Goal: Ask a question: Seek information or help from site administrators or community

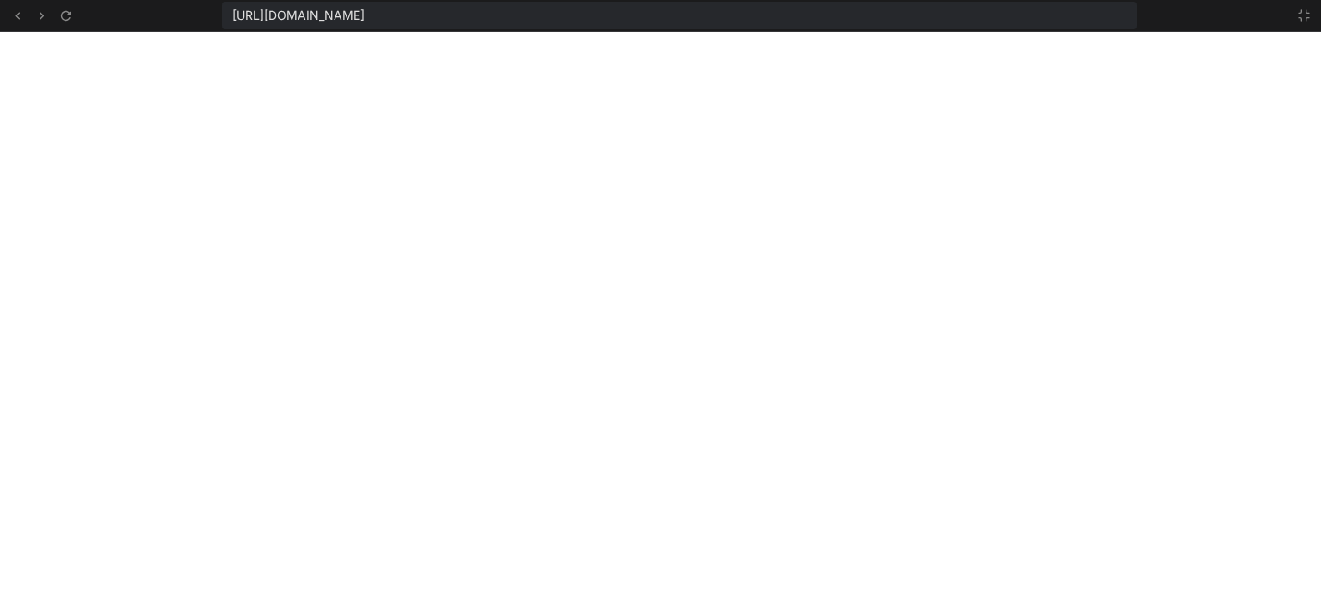
scroll to position [2362, 0]
drag, startPoint x: 1300, startPoint y: 15, endPoint x: 1287, endPoint y: 19, distance: 13.6
click at [1299, 15] on icon at bounding box center [1304, 16] width 14 height 14
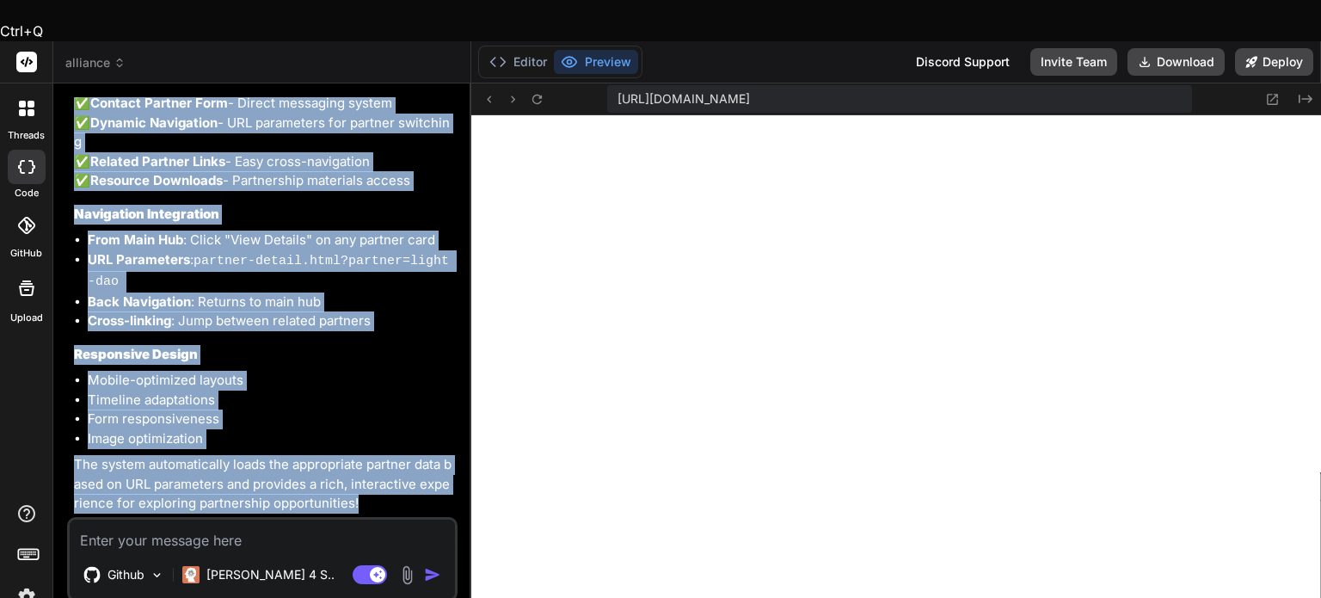
scroll to position [2460, 0]
click at [28, 582] on img at bounding box center [26, 596] width 29 height 29
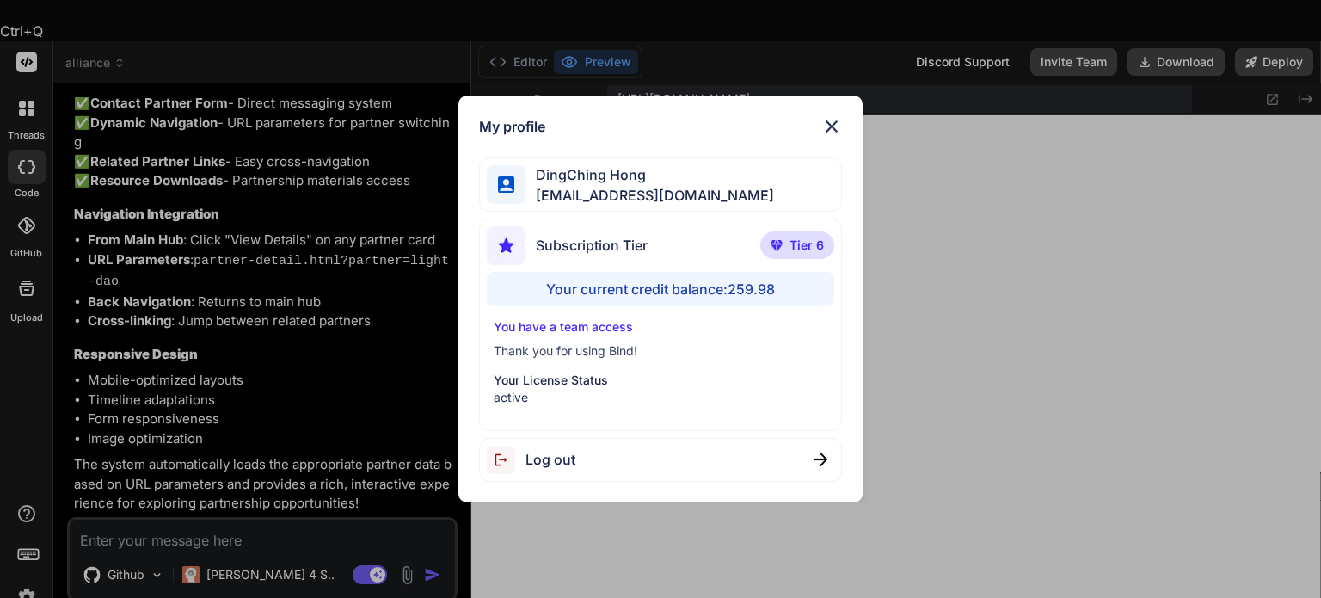
click at [21, 353] on div "My profile DingChing Hong [EMAIL_ADDRESS][DOMAIN_NAME] Subscription Tier Tier 6…" at bounding box center [660, 299] width 1321 height 598
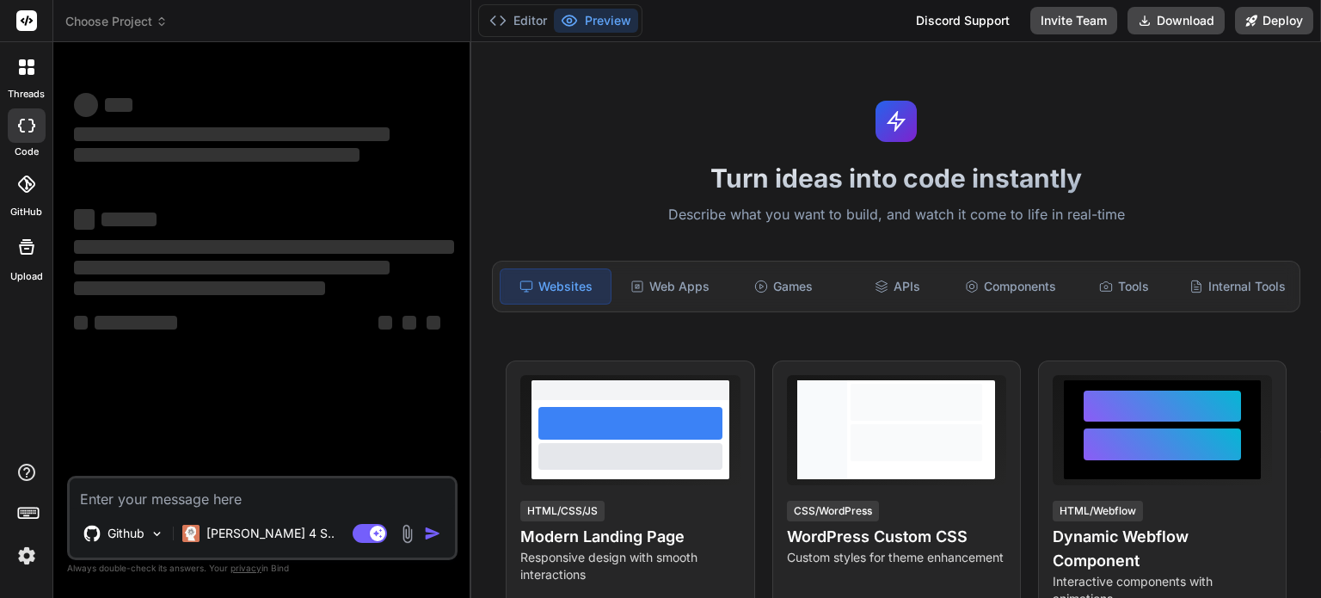
click at [28, 552] on img at bounding box center [26, 555] width 29 height 29
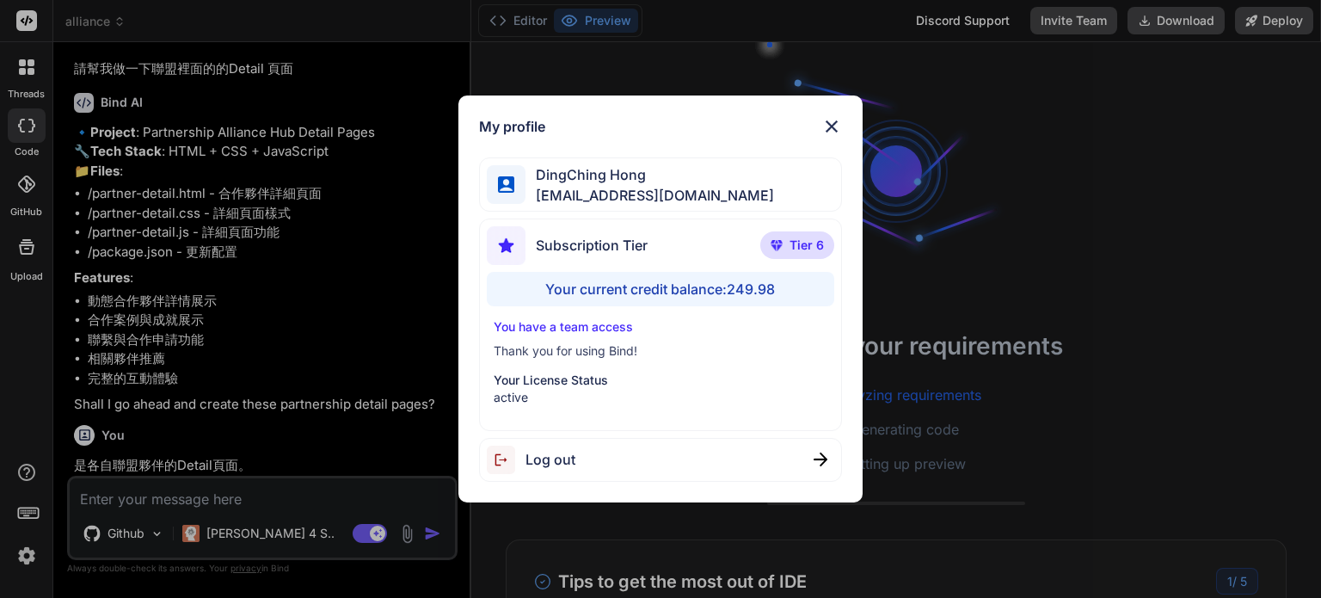
scroll to position [2683, 0]
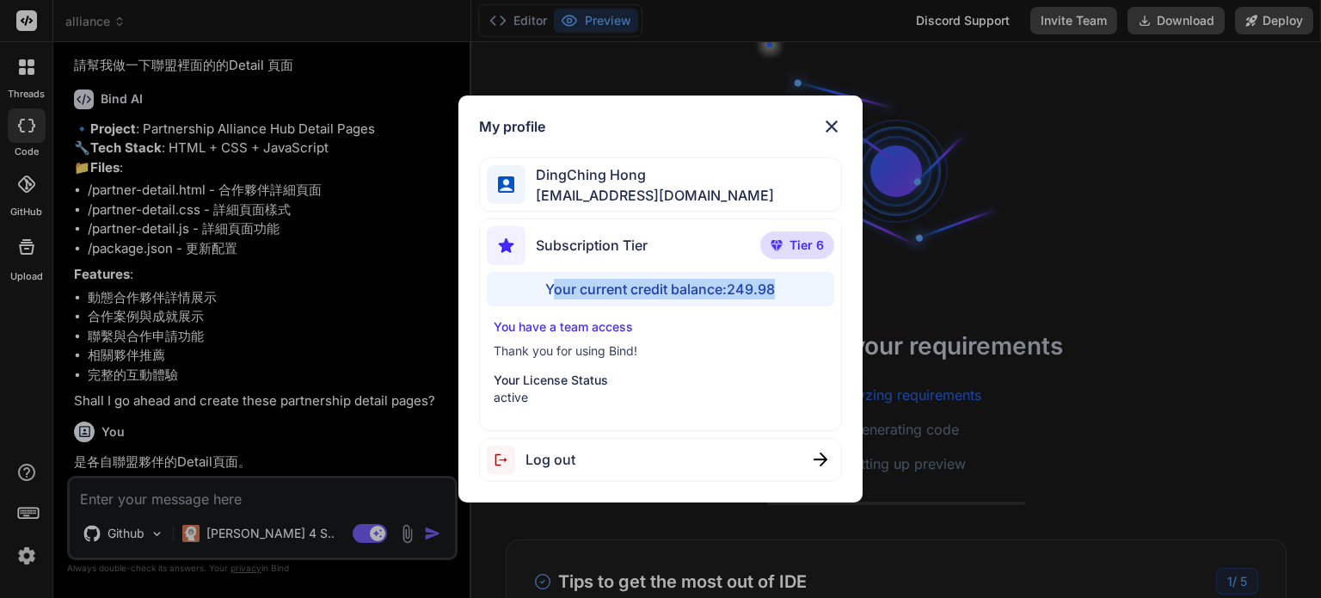
drag, startPoint x: 551, startPoint y: 290, endPoint x: 819, endPoint y: 299, distance: 267.6
click at [819, 299] on div "Your current credit balance: 249.98" at bounding box center [660, 289] width 347 height 34
click at [771, 309] on div "Subscription Tier Tier 6 Your current credit balance: 249.98 You have a team ac…" at bounding box center [660, 324] width 362 height 212
click at [1191, 319] on div "My profile DingChing Hong dingching721202@gmail.com Subscription Tier Tier 6 Yo…" at bounding box center [660, 299] width 1321 height 598
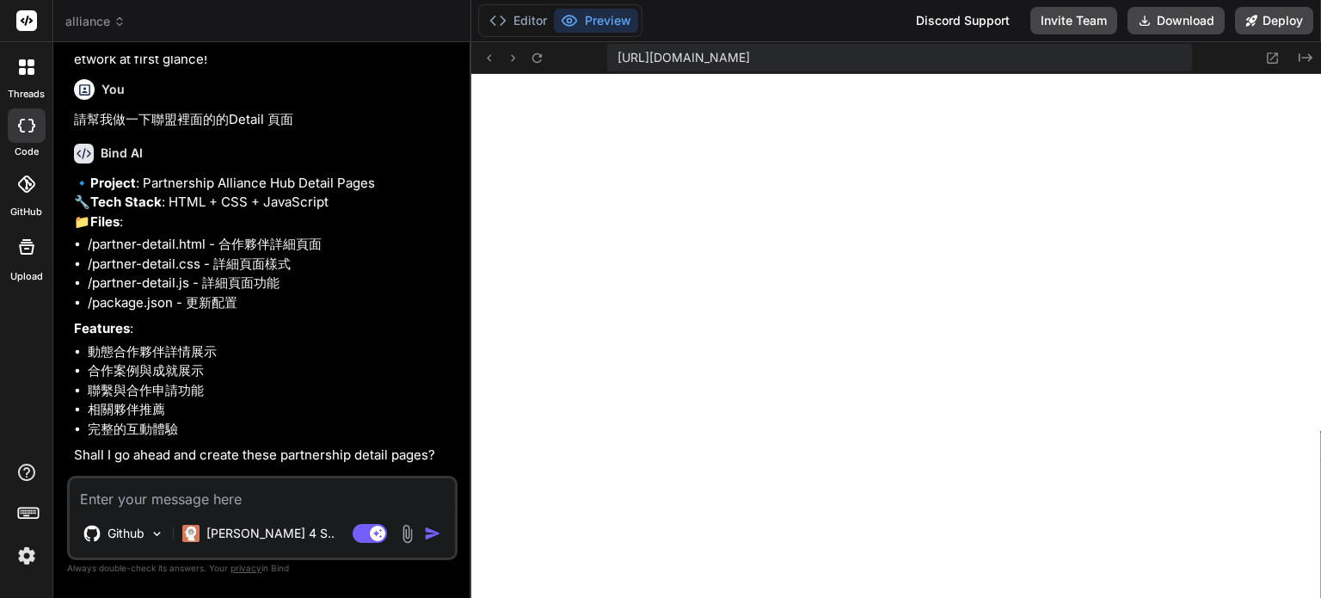
scroll to position [661, 0]
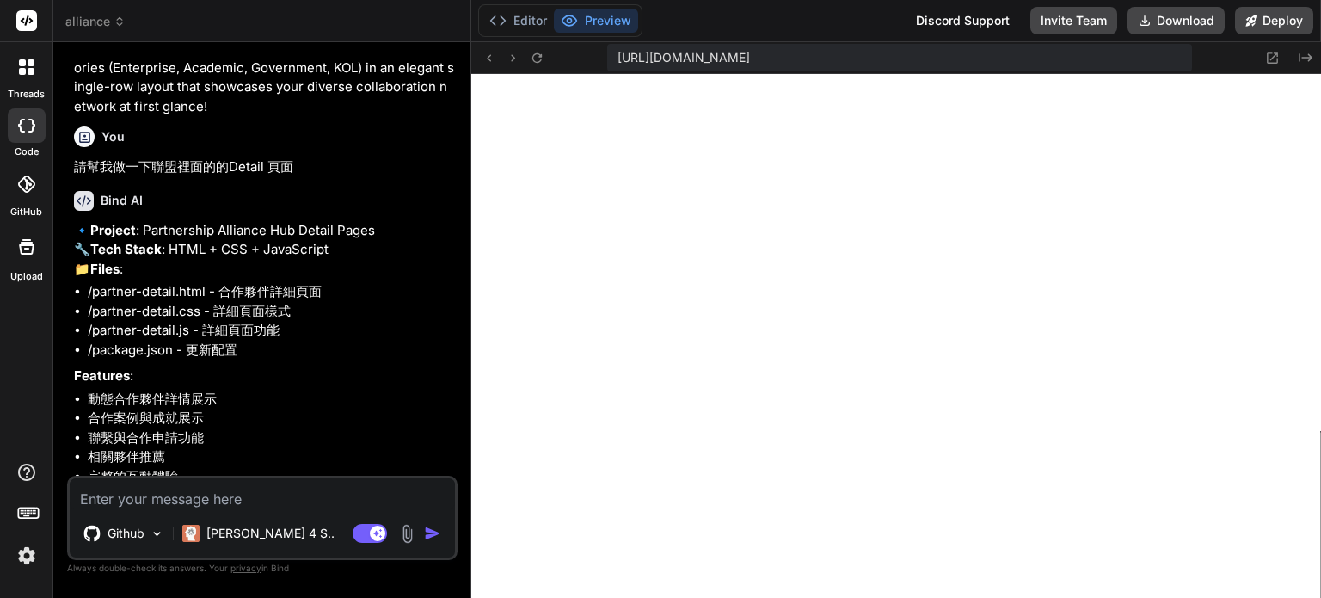
type textarea "x"
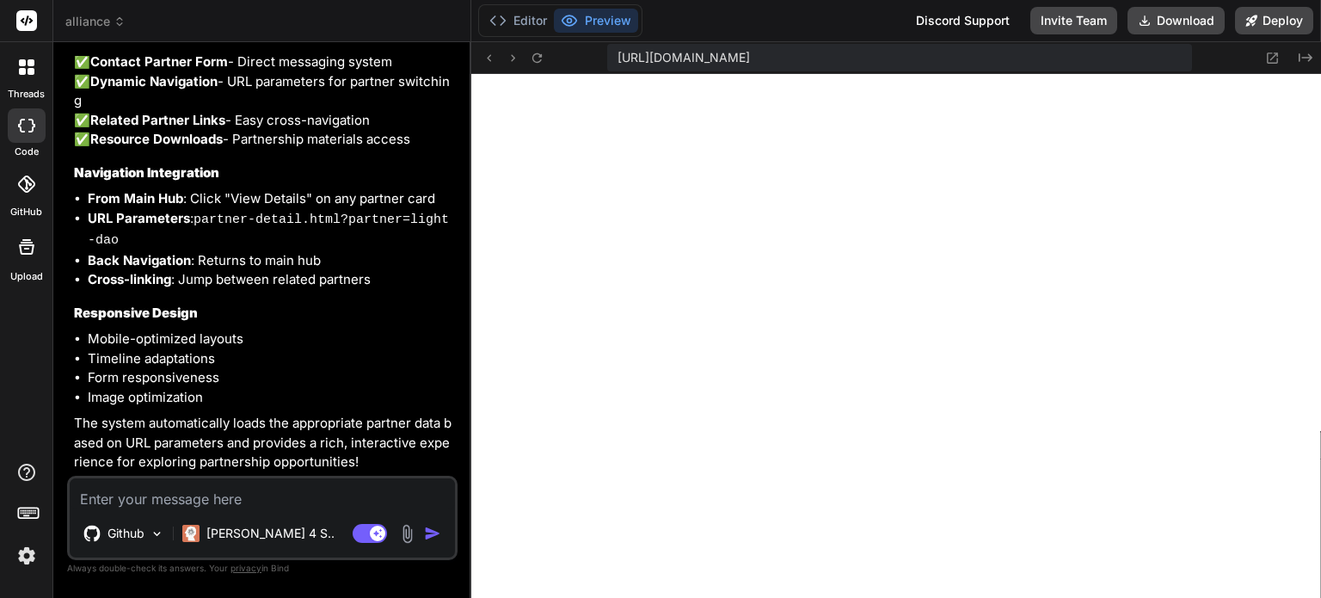
scroll to position [826, 0]
click at [151, 506] on textarea at bounding box center [262, 493] width 385 height 31
paste textarea "Back to Hub"
type textarea "Back to Hub"
type textarea "x"
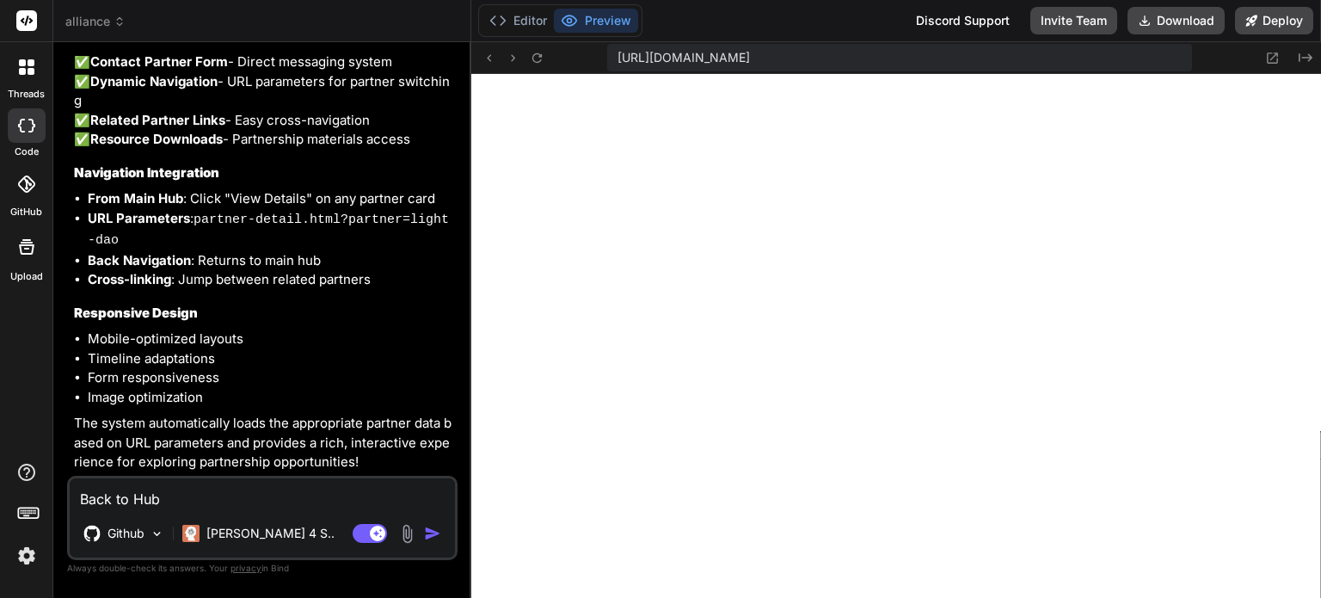
type textarea "Back to Hub"
type textarea "x"
type textarea "Back to Hub 9"
type textarea "x"
type textarea "Back to Hub 94"
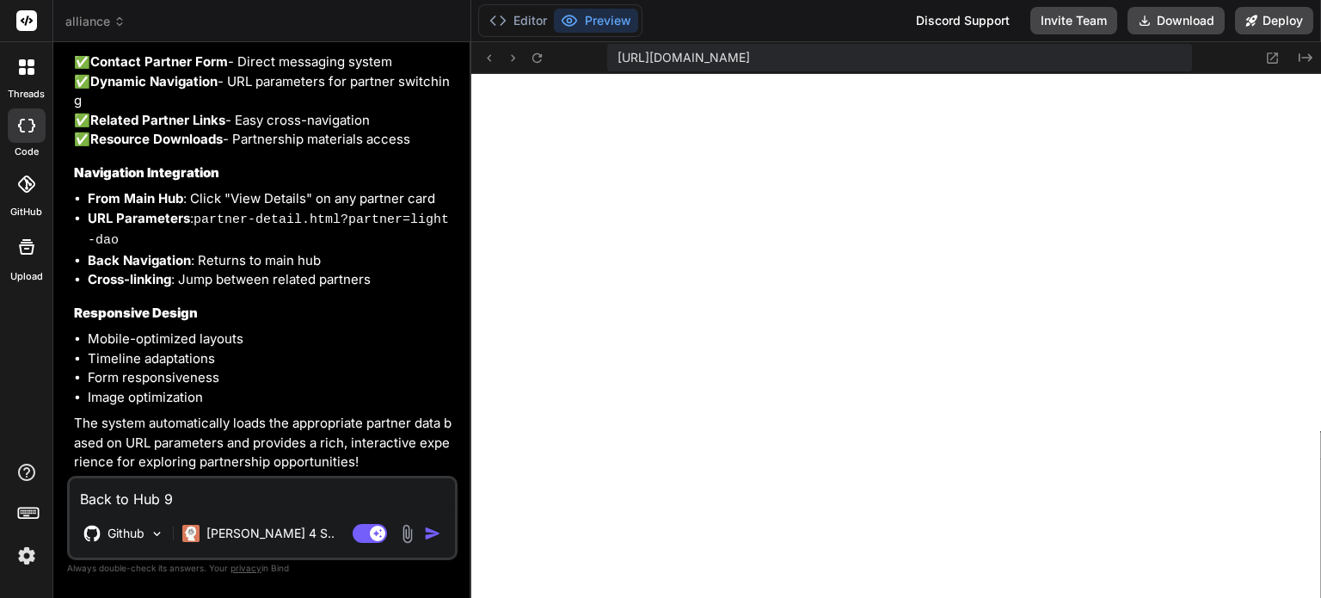
type textarea "x"
type textarea "Back to Hub 9"
type textarea "x"
type textarea "Back to Hub"
type textarea "x"
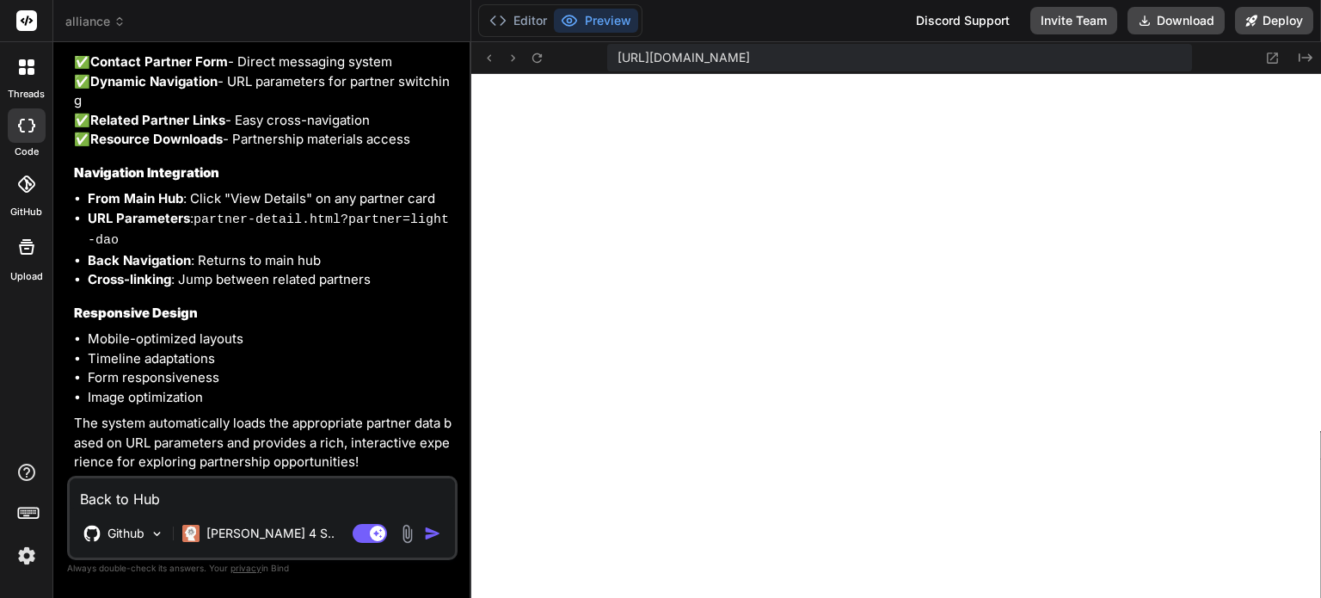
type textarea "Back to Hub ㄢ"
type textarea "x"
type textarea "Back to Hub 案"
type textarea "x"
type textarea "Back to Hub 案ㄧ"
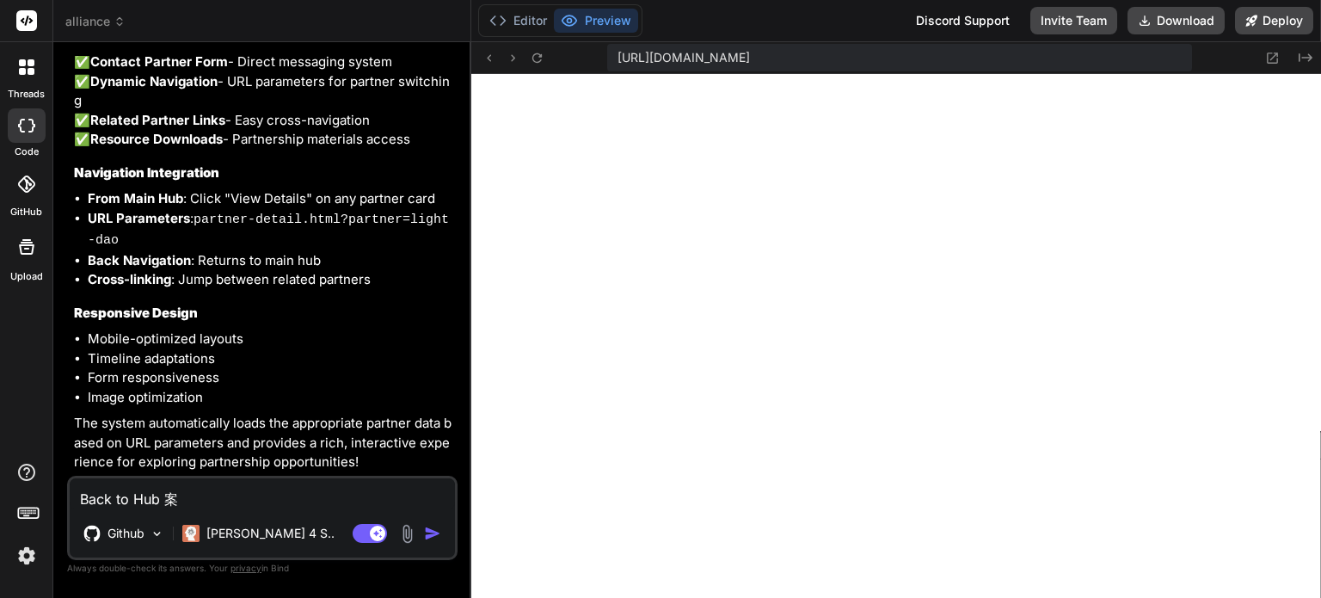
type textarea "x"
type textarea "Back to Hub 案ㄋㄧ"
type textarea "x"
type textarea "Back to Hub 案ㄋㄧㄡ"
type textarea "x"
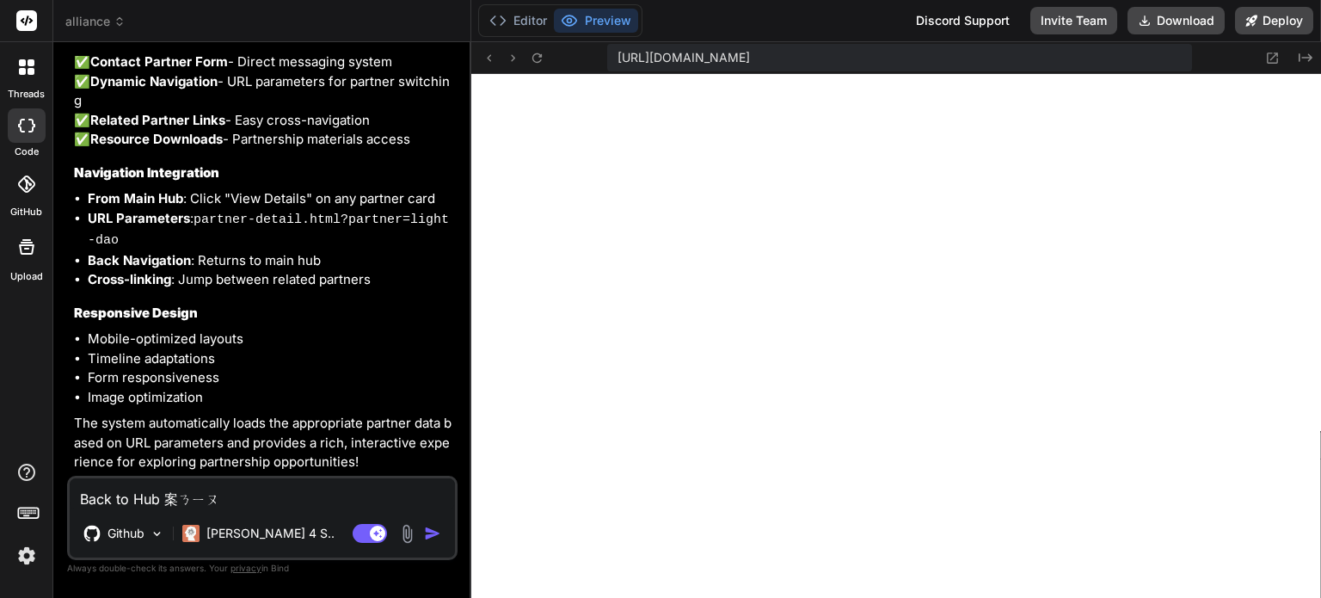
type textarea "Back to Hub 按鈕"
type textarea "x"
type textarea "Back to Hub 按鈕ㄨ"
type textarea "x"
type textarea "Back to Hub 按鈕ㄨㄟ"
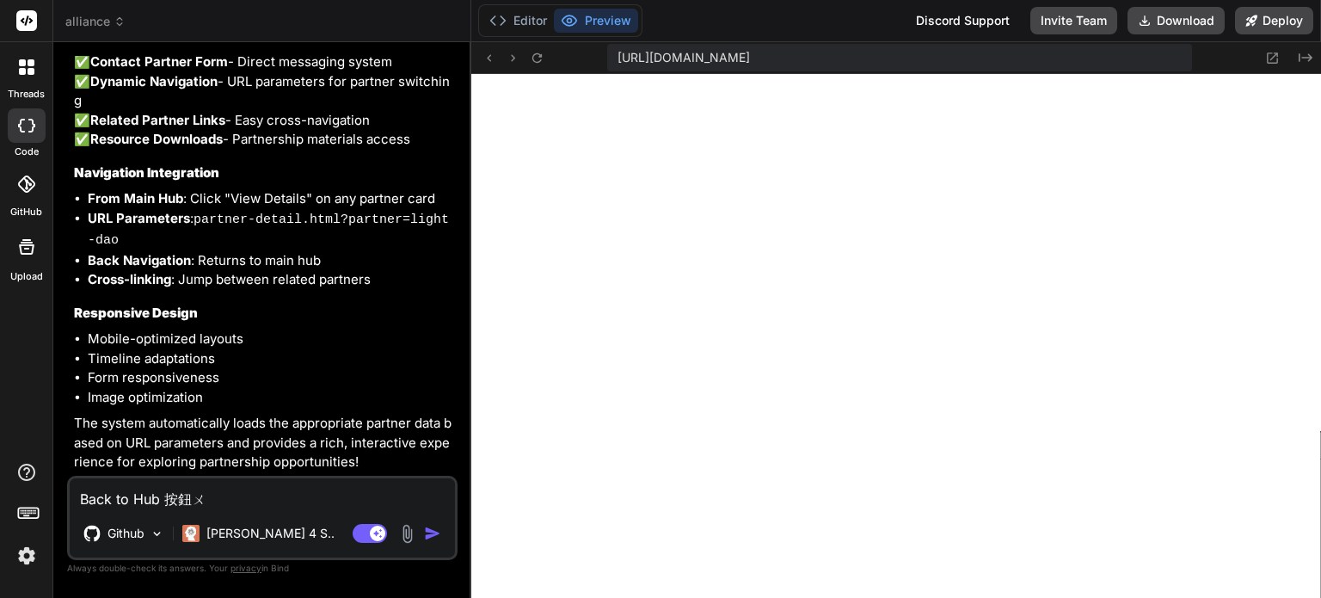
type textarea "x"
type textarea "Back to Hub 按鈕為"
type textarea "x"
type textarea "Back to Hub 按鈕為ㄕ"
type textarea "x"
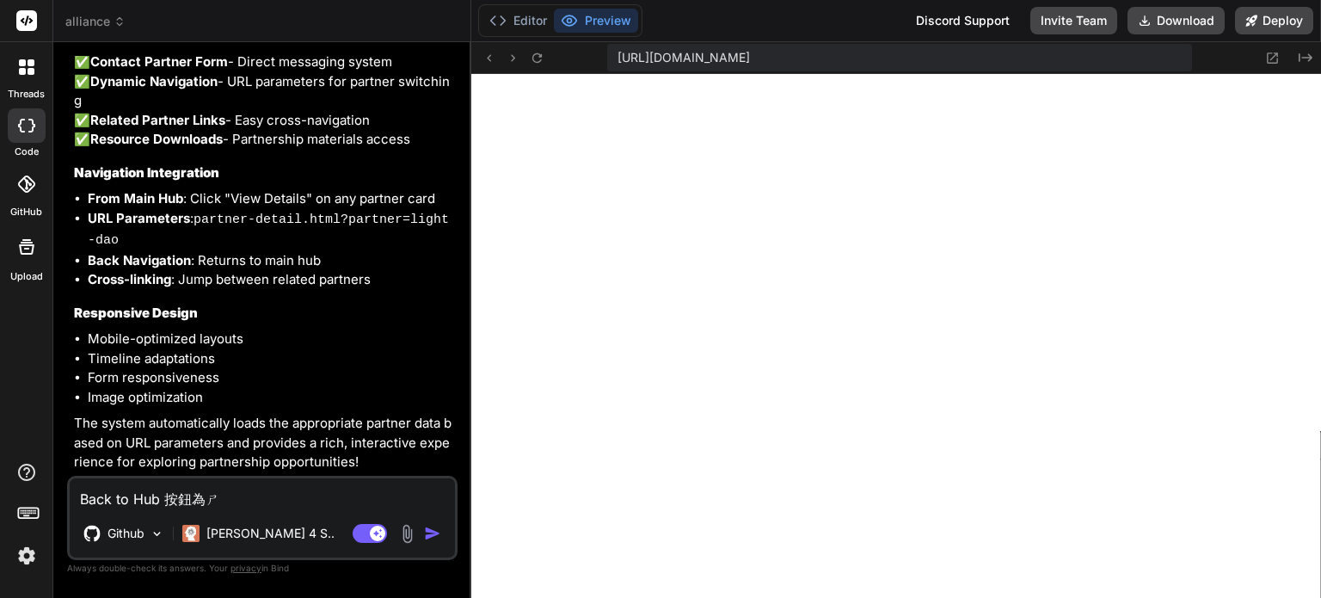
type textarea "Back to Hub 按鈕為ㄕㄚ"
type textarea "x"
type textarea "Back to Hub 按鈕為啥"
type textarea "x"
type textarea "Back to Hub 按鈕為啥ㄇ"
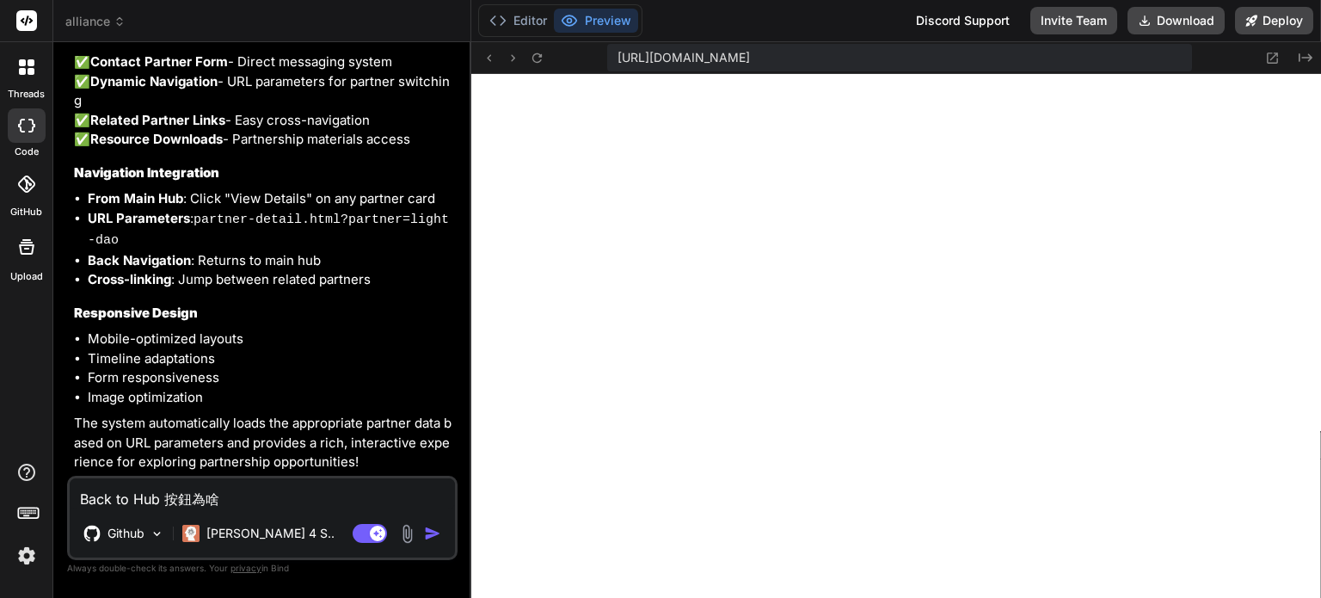
type textarea "x"
type textarea "Back to Hub 按鈕為啥ㄇㄟ"
type textarea "x"
type textarea "Back to Hub 按鈕為啥沒"
type textarea "x"
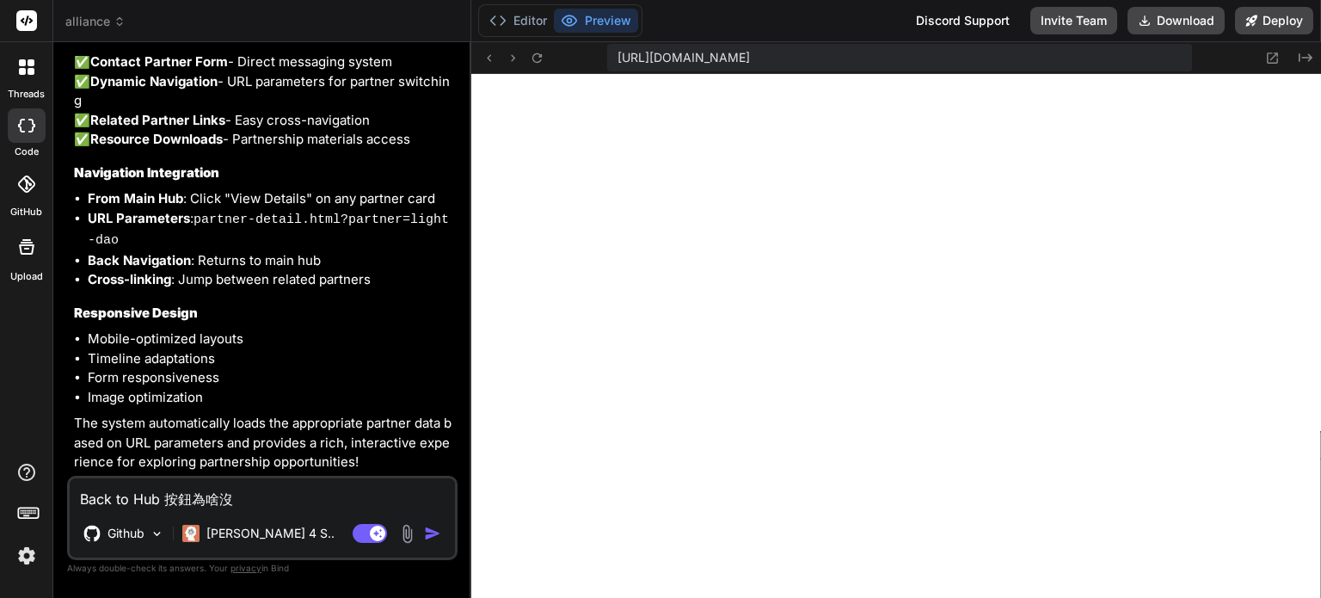
type textarea "Back to Hub 按鈕為啥沒ㄧ"
type textarea "x"
type textarea "Back to Hub 按鈕為啥沒ㄧㄡ"
type textarea "x"
type textarea "Back to Hub 按鈕為啥沒有"
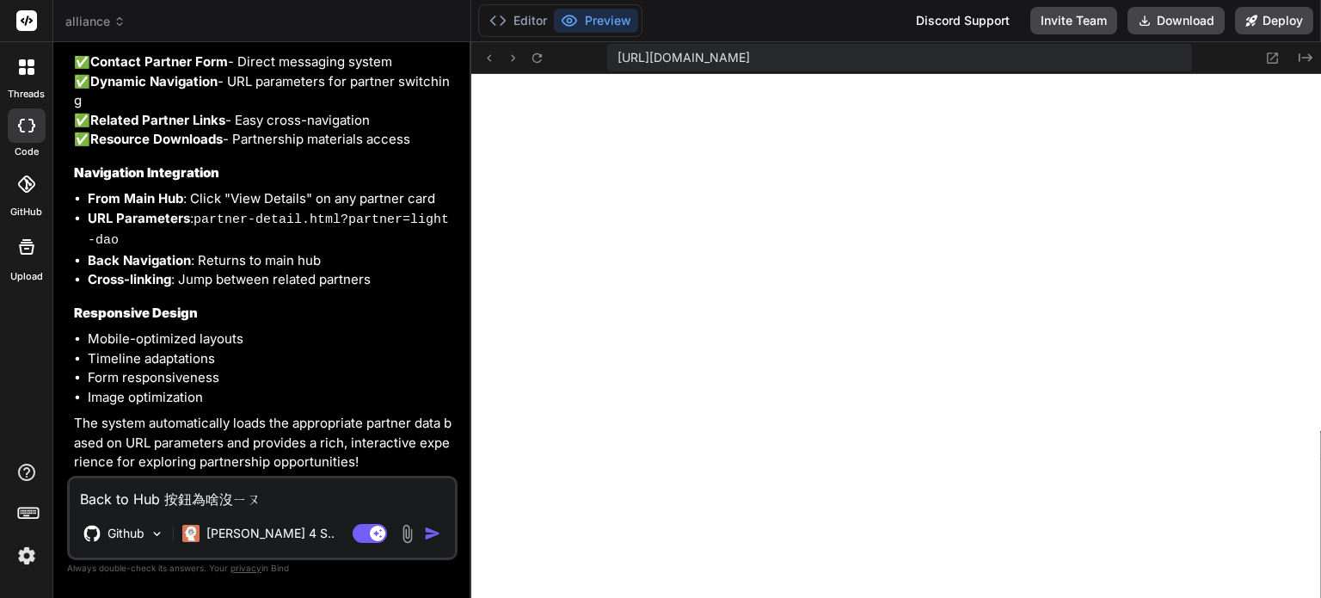
type textarea "x"
type textarea "Back to Hub 按鈕為啥沒有ㄧ"
type textarea "x"
type textarea "Back to Hub 按鈕為啥沒有ㄐㄧ"
type textarea "x"
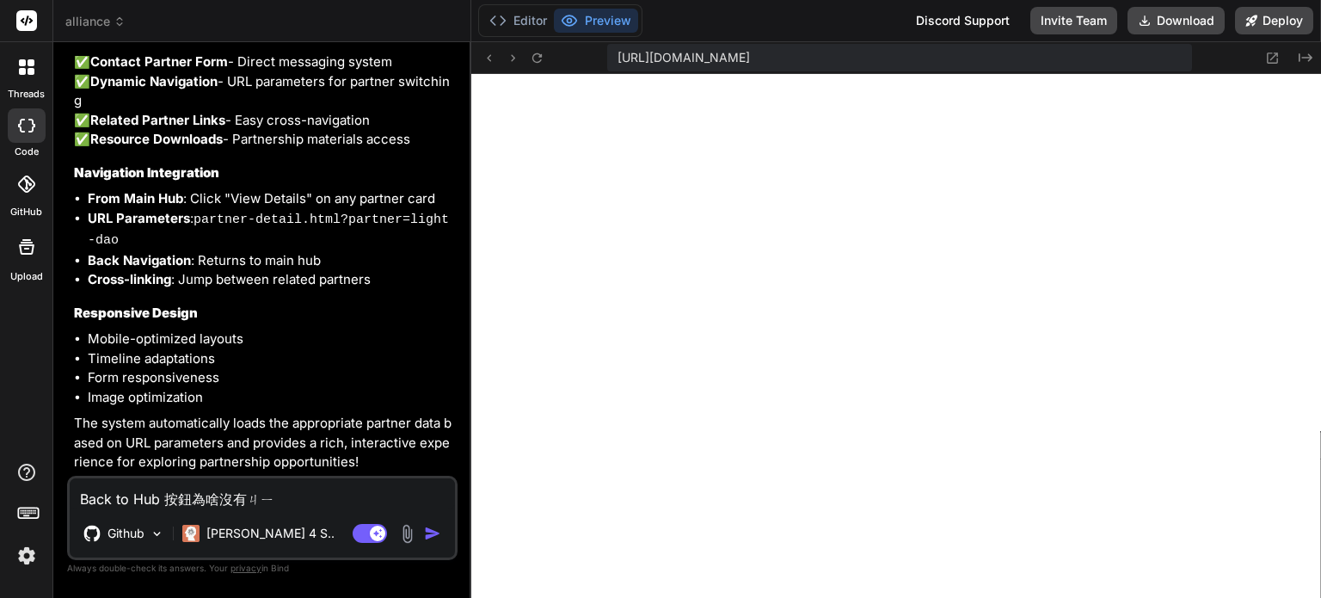
type textarea "Back to Hub 按鈕為啥沒有ㄐㄧㄝ"
type textarea "x"
type textarea "Back to Hub 按鈕為啥沒有接"
type textarea "x"
type textarea "Back to Hub 按鈕為啥沒有接ㄨ"
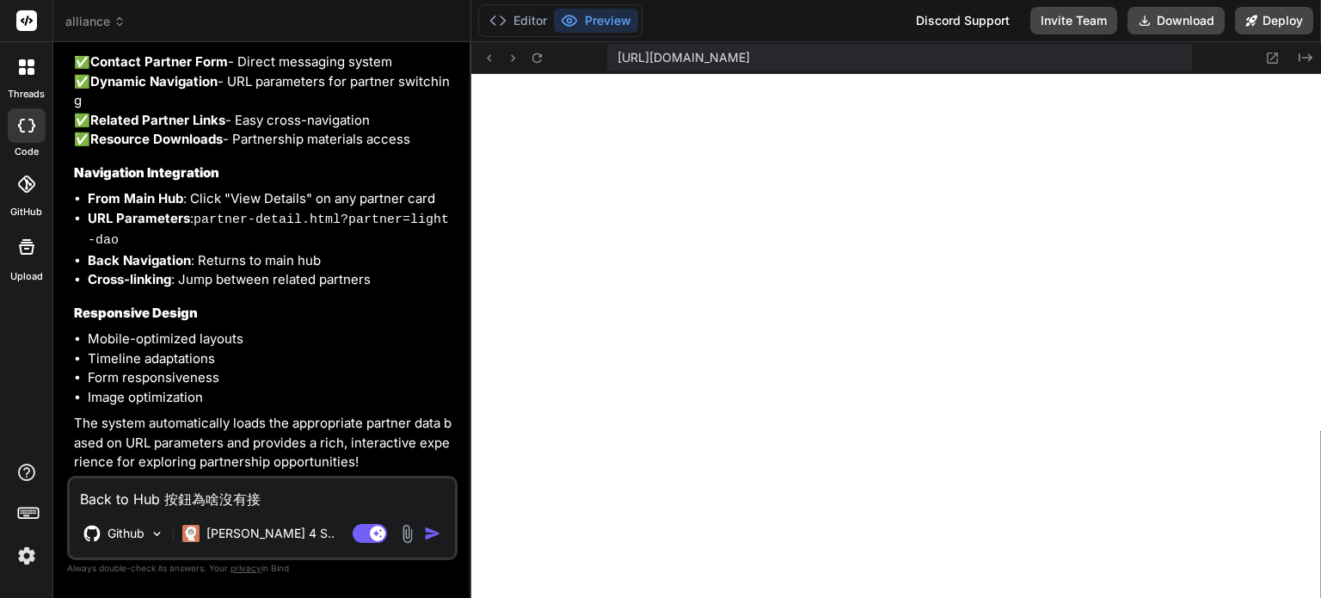
type textarea "x"
type textarea "Back to Hub 按鈕為啥沒有接ㄏㄨ"
type textarea "x"
type textarea "Back to Hub 按鈕為啥沒有接ㄏㄨㄟ"
type textarea "x"
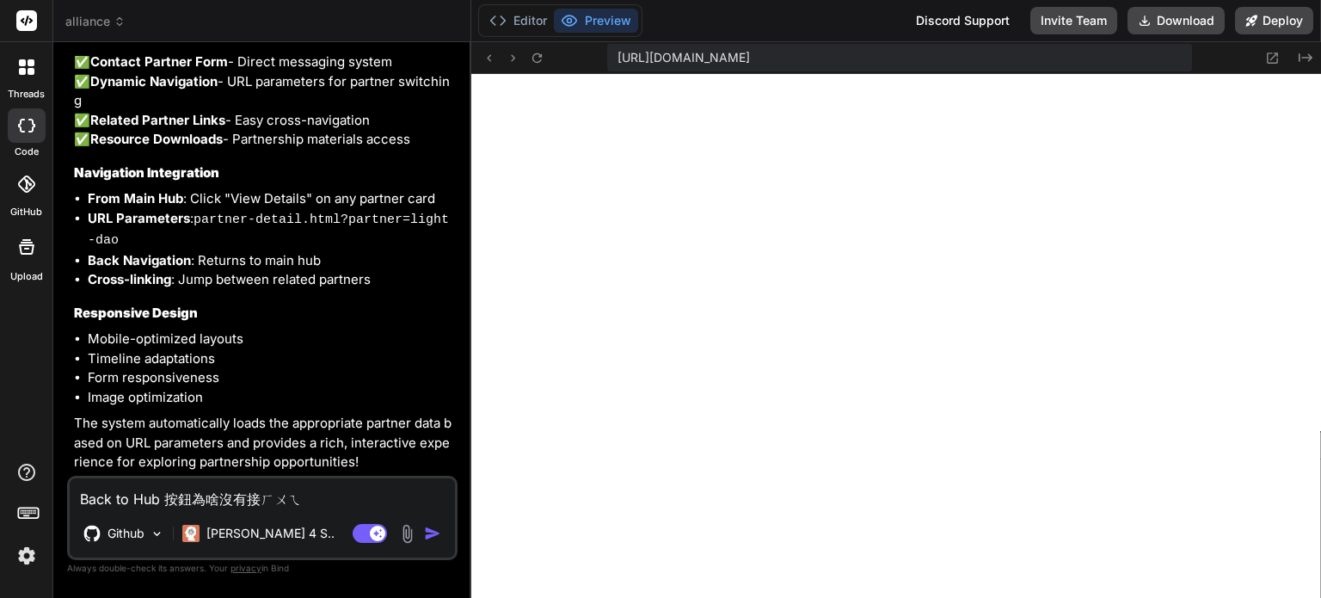
type textarea "Back to Hub 按鈕為啥沒有接回"
type textarea "x"
type textarea "Back to Hub 按鈕為啥沒有接回ㄓ"
type textarea "x"
type textarea "Back to Hub 按鈕為啥沒有接回ㄓㄨ"
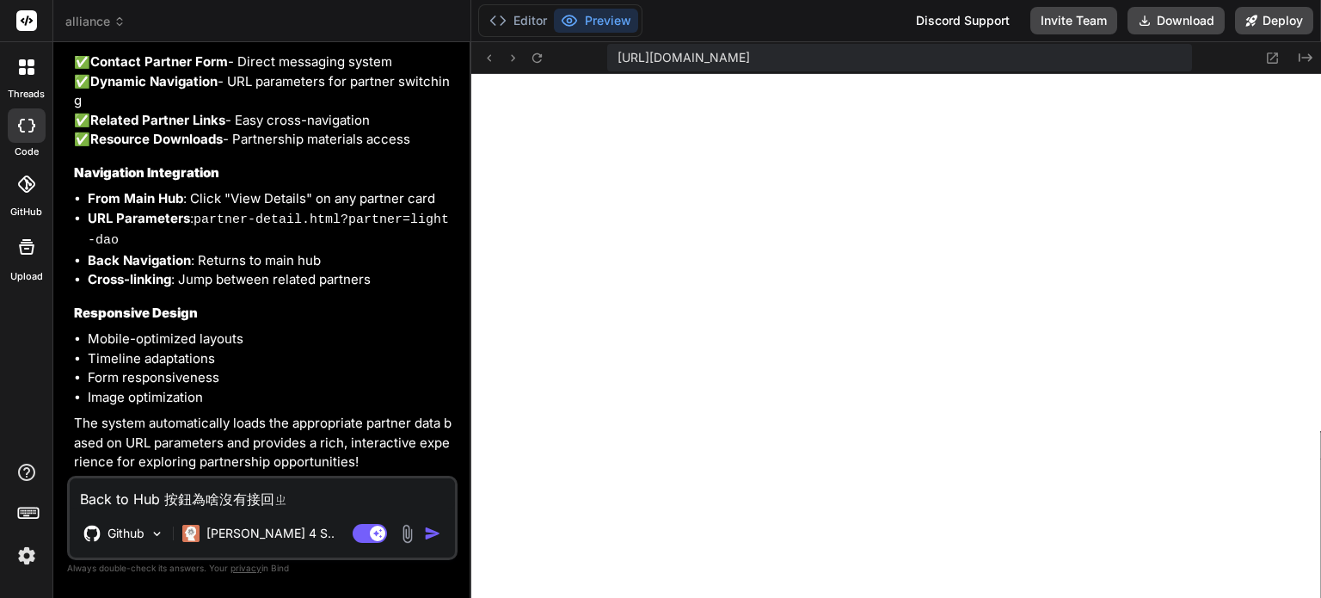
type textarea "x"
type textarea "Back to Hub 按鈕為啥沒有接回主"
type textarea "x"
type textarea "Back to Hub 按鈕為啥沒有接回主ㄧ"
type textarea "x"
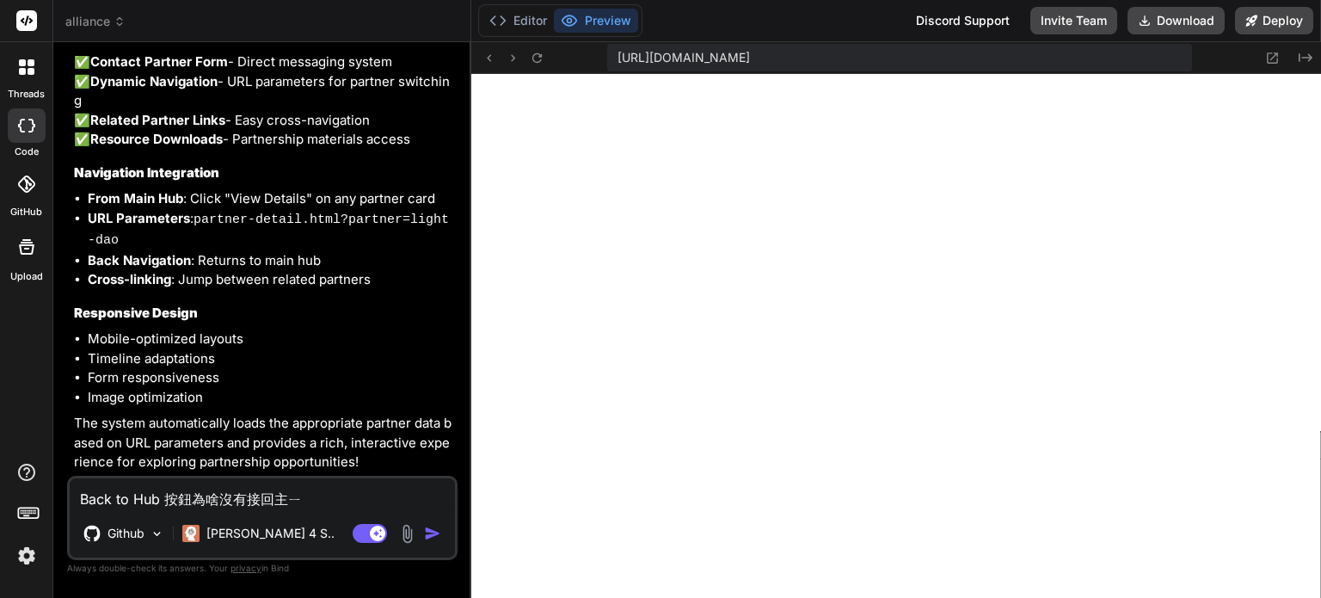
type textarea "Back to Hub 按鈕為啥沒有接回主ㄧㄠ"
type textarea "x"
type textarea "Back to Hub 按鈕為啥沒有接回主要"
type textarea "x"
type textarea "Back to Hub 按鈕為啥沒有接回主"
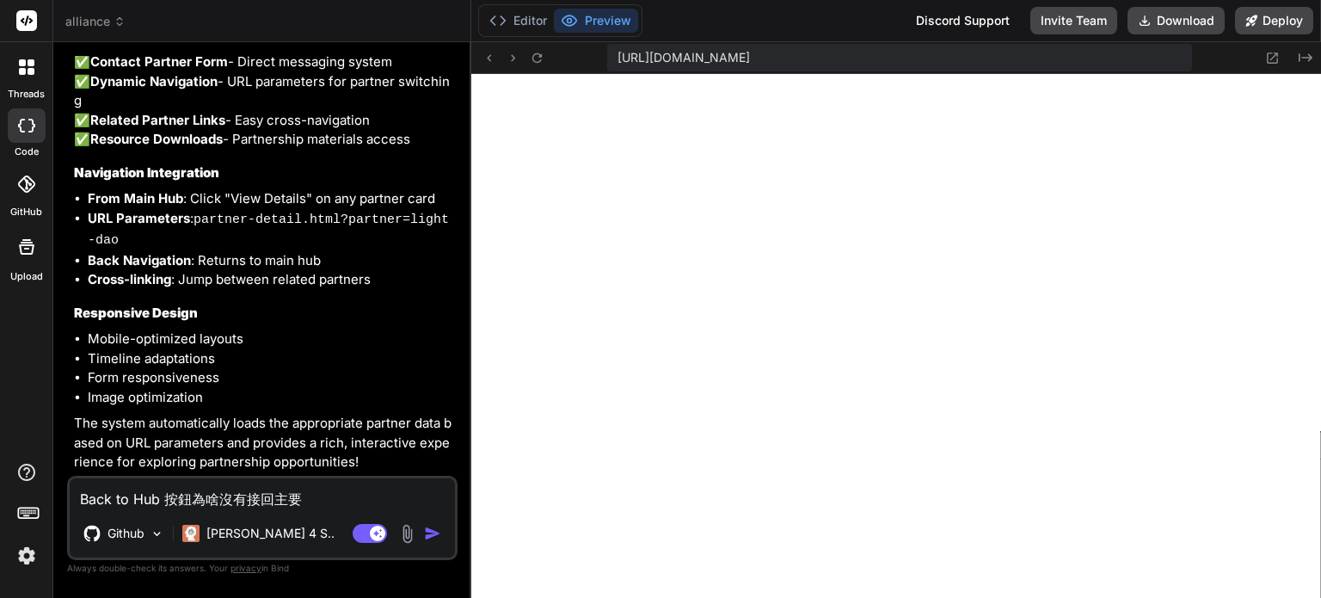
type textarea "x"
type textarea "Back to Hub 按鈕為啥沒有接回主ㄧ"
type textarea "x"
type textarea "Back to Hub 按鈕為啥沒有接回主ㄧㄝ"
type textarea "x"
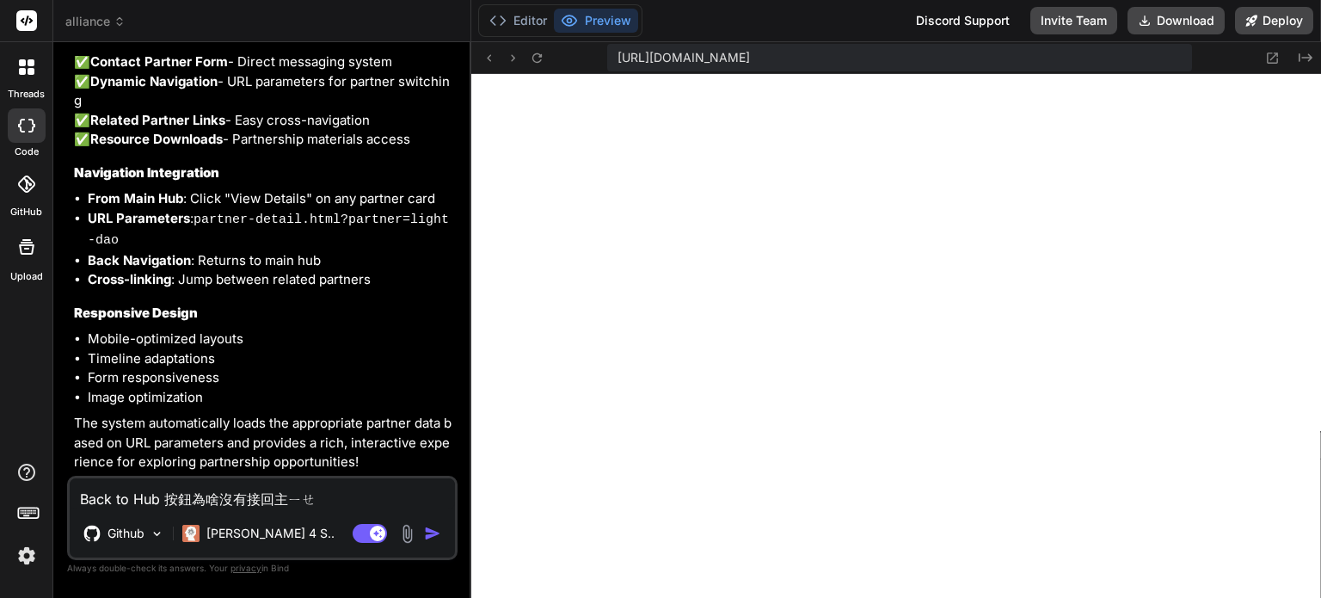
type textarea "Back to Hub 按鈕為啥沒有接回主業"
type textarea "x"
type textarea "Back to Hub 按鈕為啥沒有接回主頁"
type textarea "x"
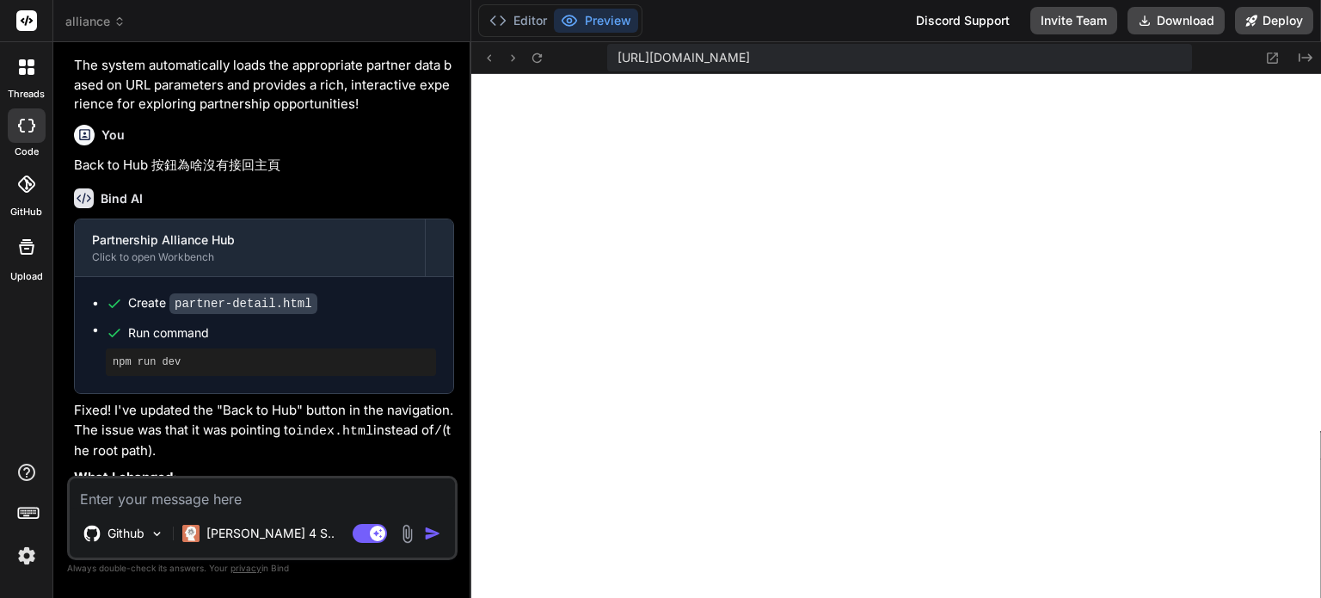
scroll to position [4497, 0]
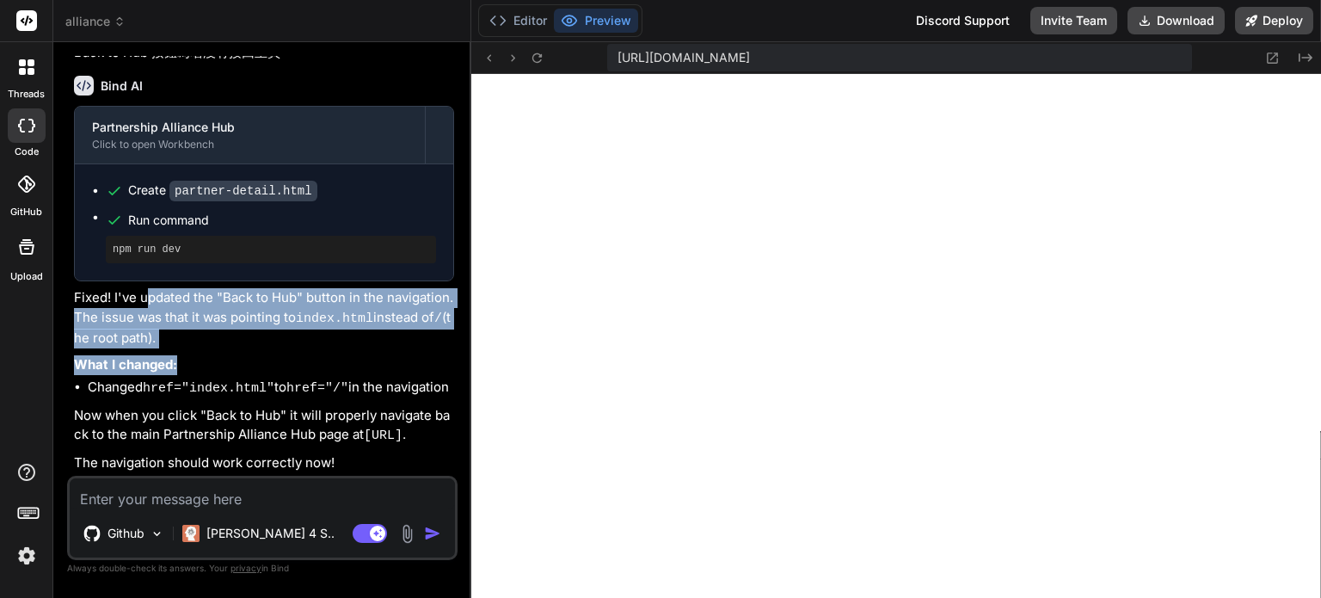
drag, startPoint x: 145, startPoint y: 279, endPoint x: 353, endPoint y: 354, distance: 220.7
click at [353, 354] on div "Partnership Alliance Hub Click to open Workbench Create partner-detail.html Run…" at bounding box center [264, 289] width 380 height 366
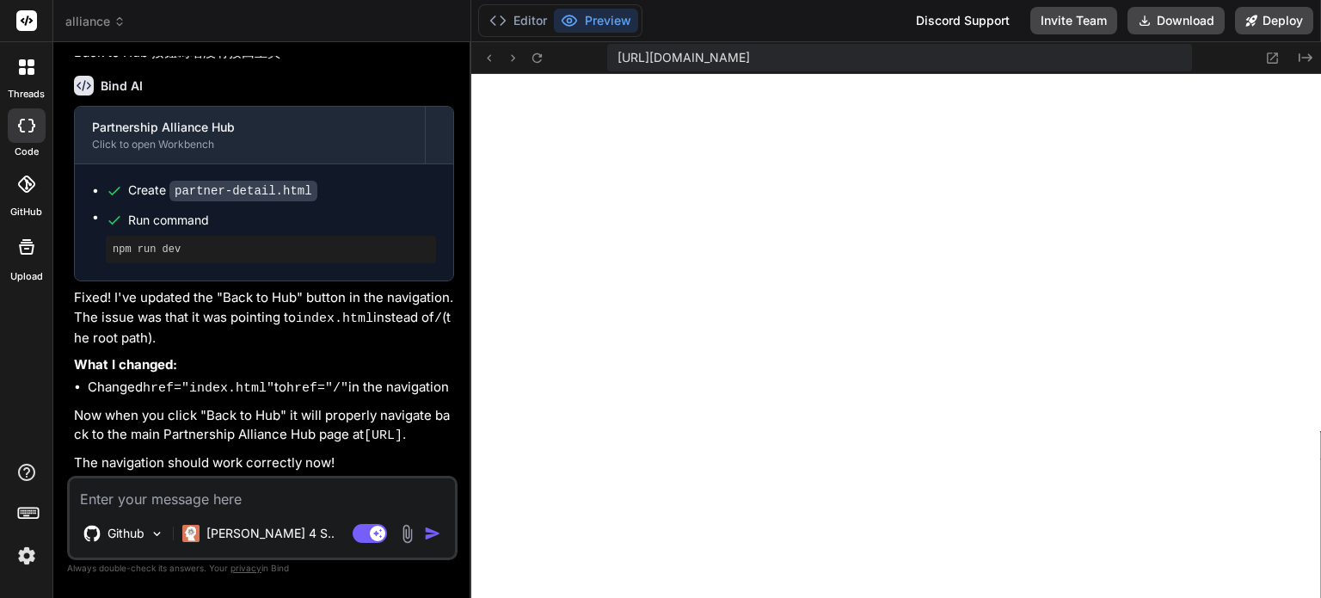
drag, startPoint x: 344, startPoint y: 367, endPoint x: 303, endPoint y: 370, distance: 41.4
click at [343, 378] on li "Changed href="index.html" to href="/" in the navigation" at bounding box center [271, 389] width 366 height 22
type textarea "x"
click at [1269, 57] on icon at bounding box center [1272, 58] width 15 height 15
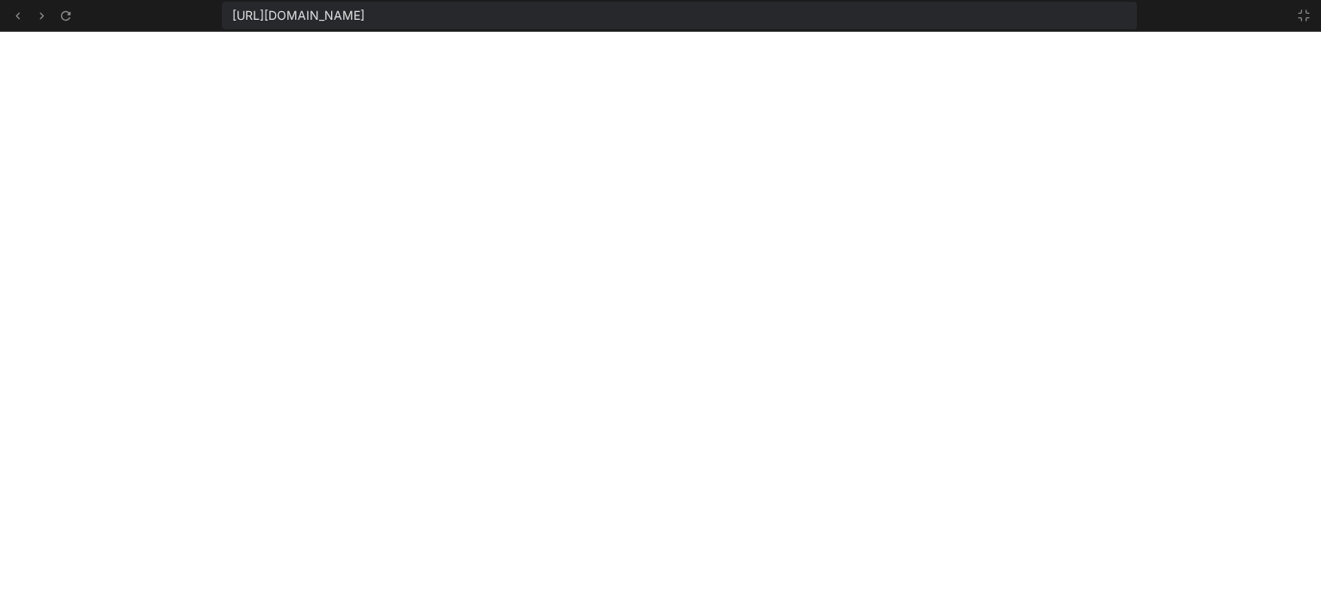
scroll to position [1982, 0]
click at [16, 16] on icon at bounding box center [17, 16] width 15 height 15
click at [14, 13] on icon at bounding box center [17, 16] width 15 height 15
click at [39, 14] on icon at bounding box center [41, 16] width 15 height 15
click at [69, 19] on icon at bounding box center [65, 16] width 15 height 15
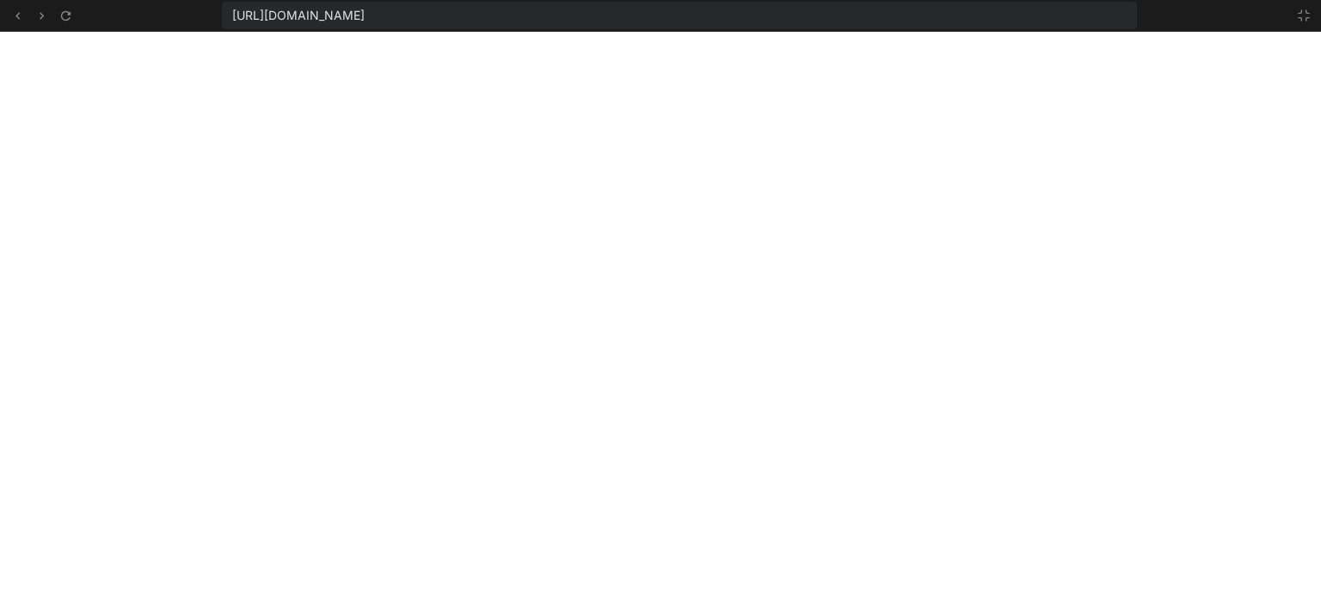
scroll to position [2278, 0]
click at [63, 11] on icon at bounding box center [64, 14] width 9 height 9
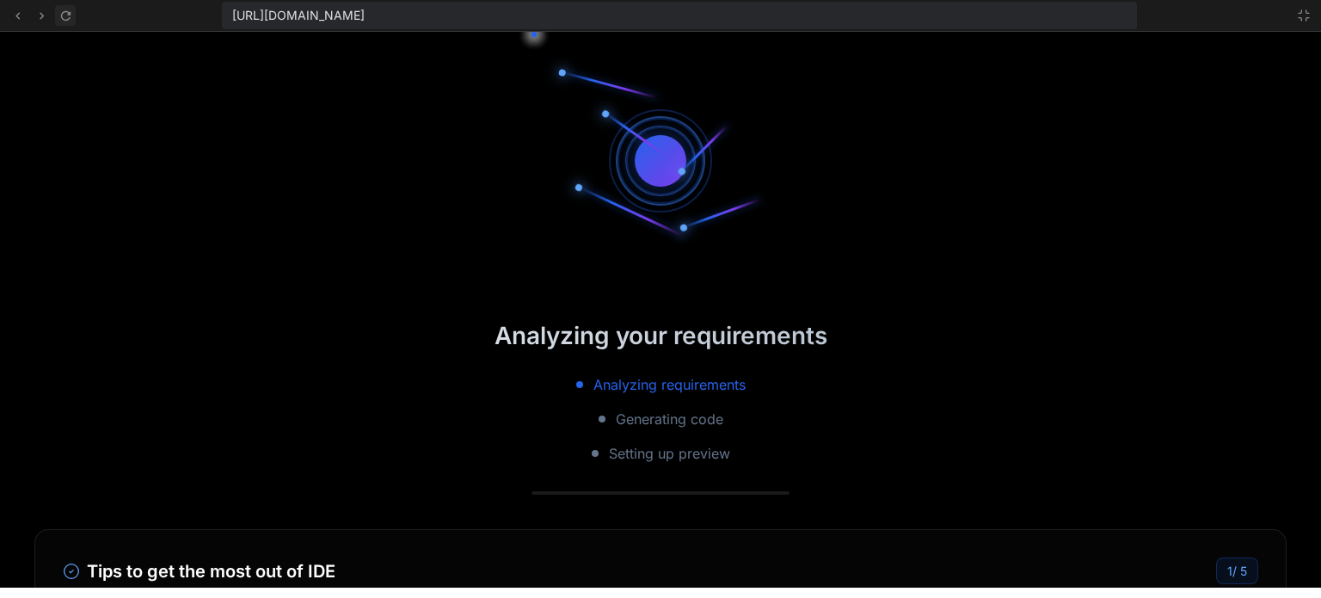
scroll to position [2411, 0]
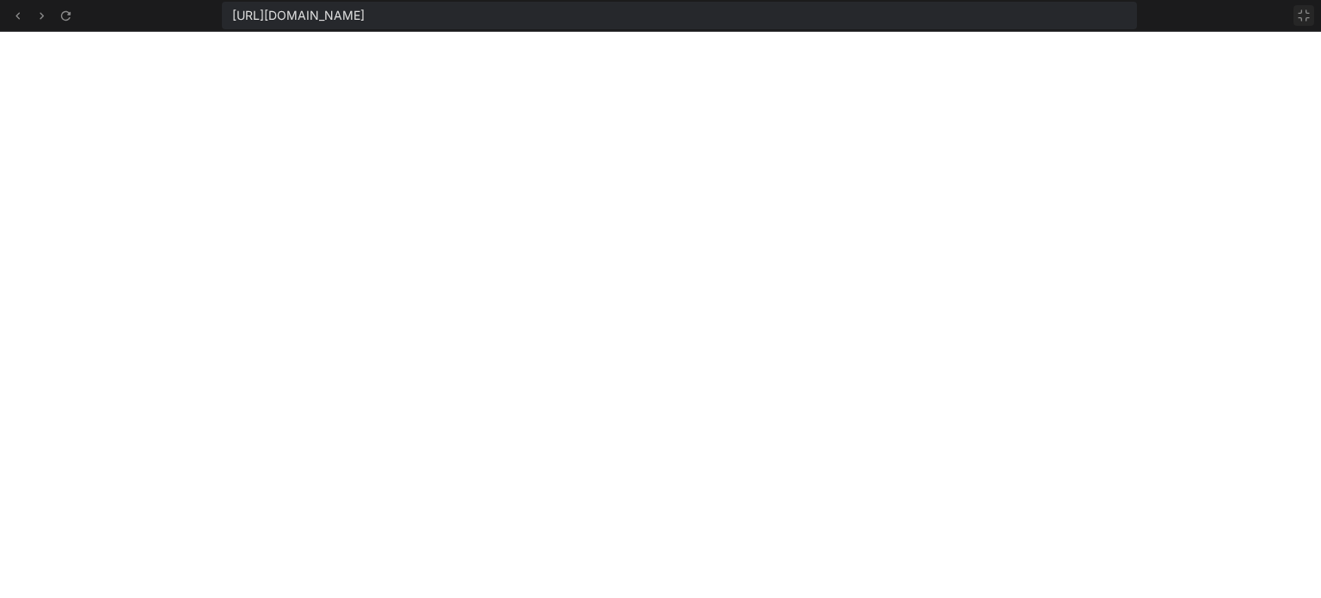
click at [1302, 15] on icon at bounding box center [1304, 16] width 14 height 14
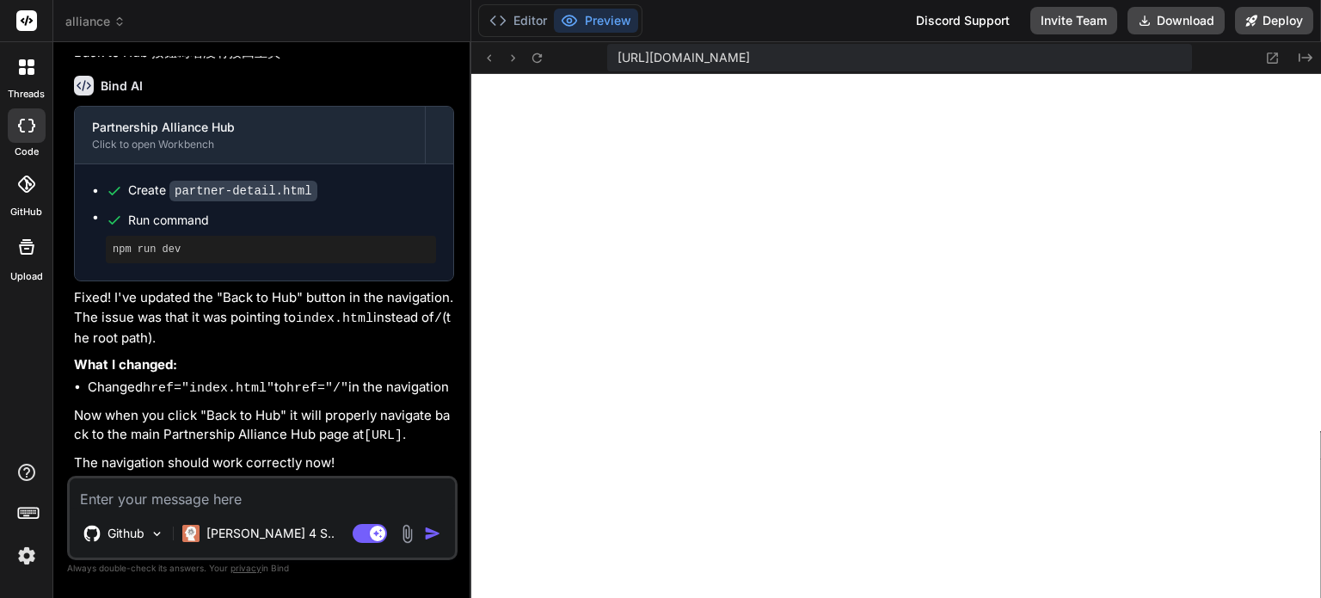
scroll to position [2510, 0]
click at [176, 498] on textarea at bounding box center [262, 493] width 385 height 31
paste textarea "Course Booking"
type textarea "Course Booking"
type textarea "x"
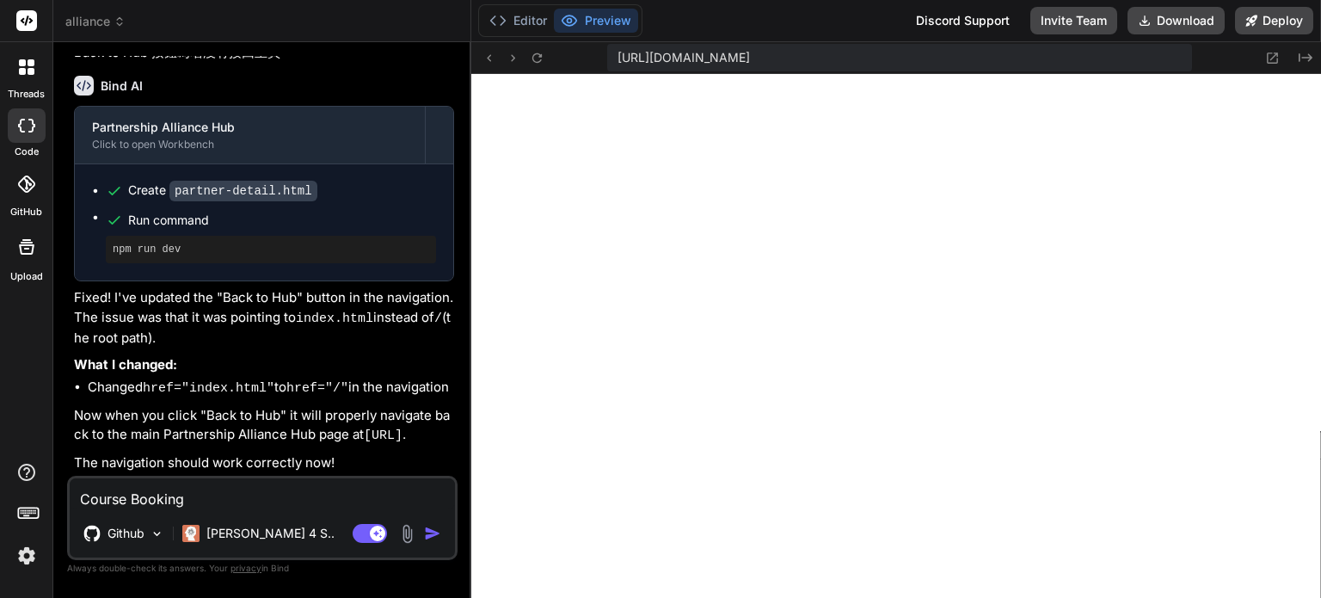
drag, startPoint x: 194, startPoint y: 502, endPoint x: 77, endPoint y: 493, distance: 118.2
click at [77, 493] on textarea "Course Booking" at bounding box center [262, 493] width 385 height 31
type textarea "C"
type textarea "x"
type textarea "Cㄐ"
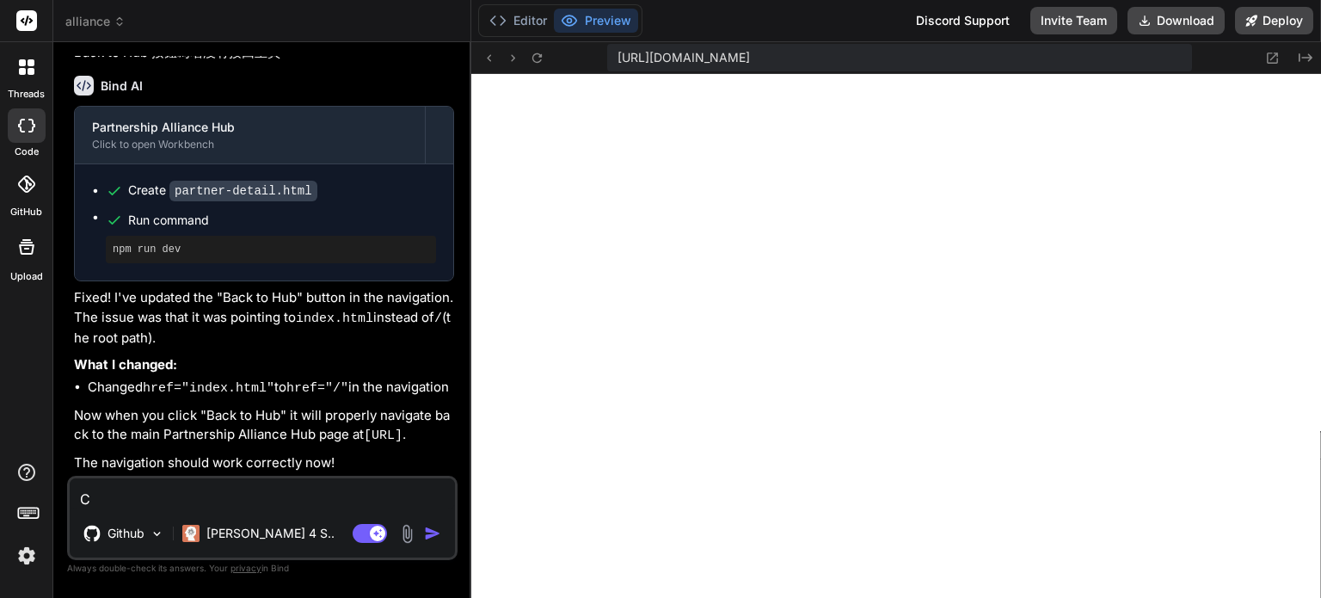
type textarea "x"
type textarea "Cㄍ"
type textarea "x"
type textarea "Cㄇ"
type textarea "x"
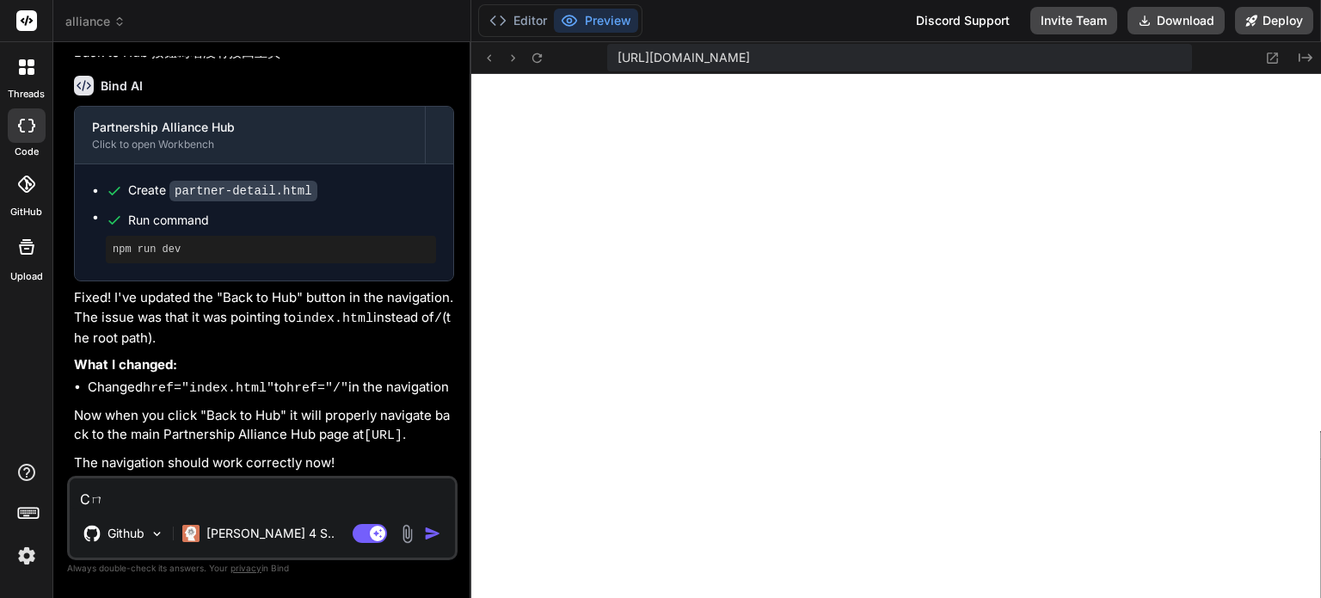
type textarea "C"
type textarea "x"
type textarea "Cr"
type textarea "x"
type textarea "Cre"
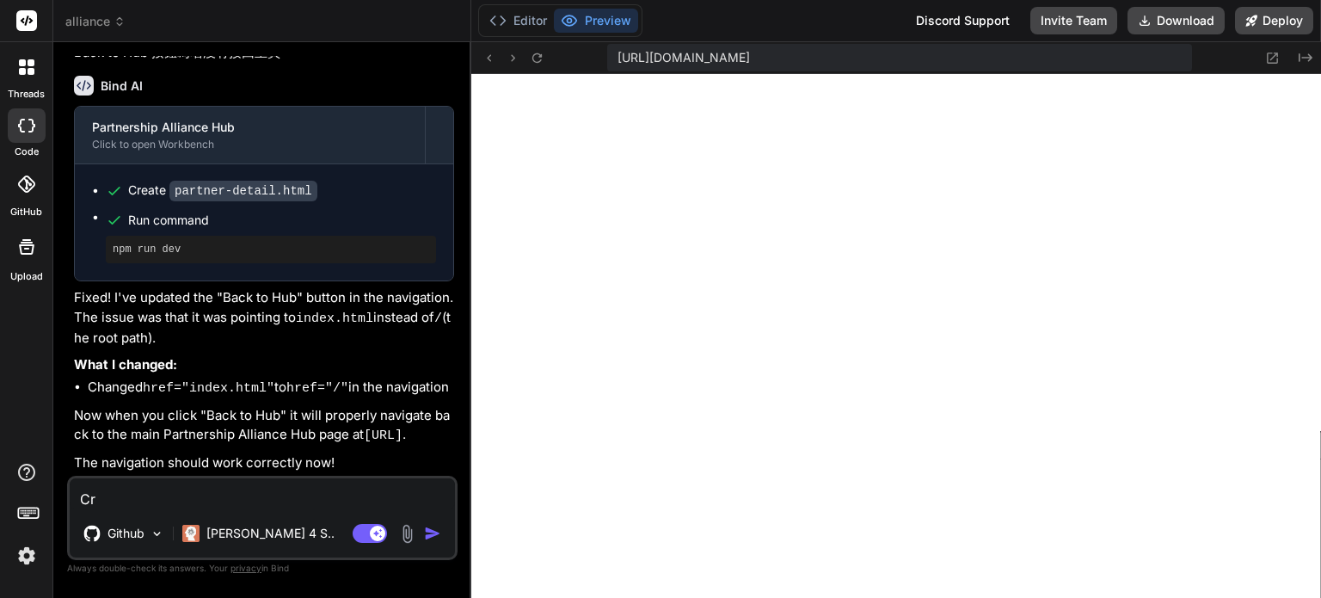
type textarea "x"
type textarea "Crea"
type textarea "x"
type textarea "Creat"
type textarea "x"
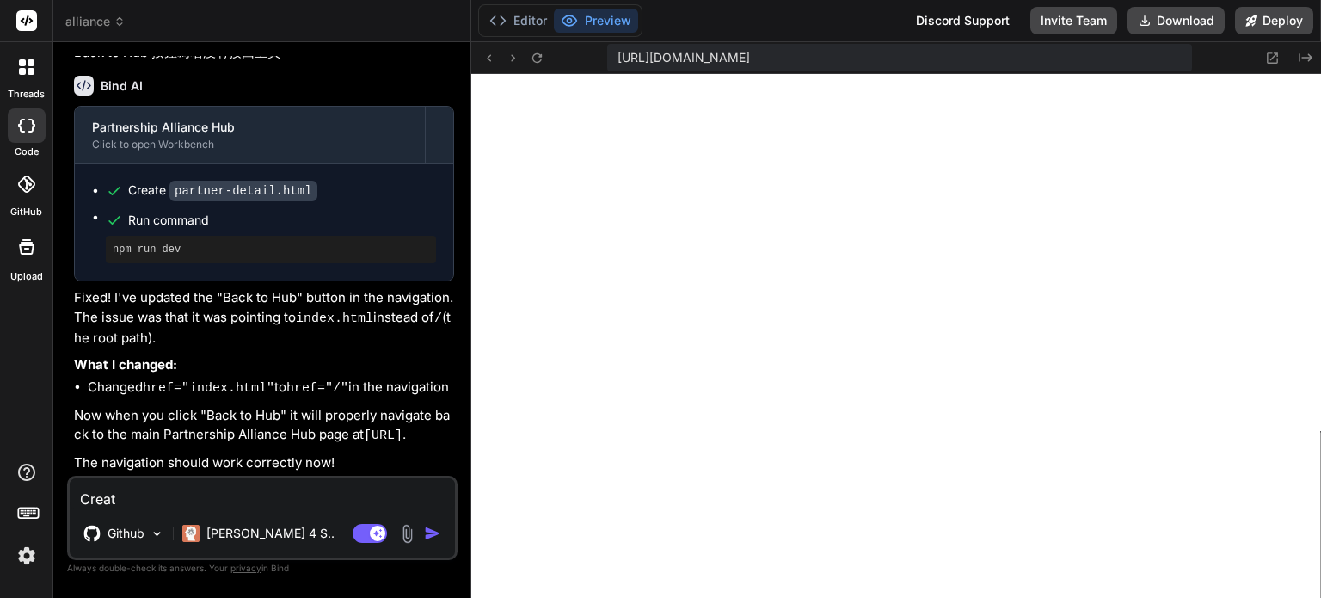
type textarea "Create"
type textarea "x"
type textarea "Createㄢ"
type textarea "x"
type textarea "Create案"
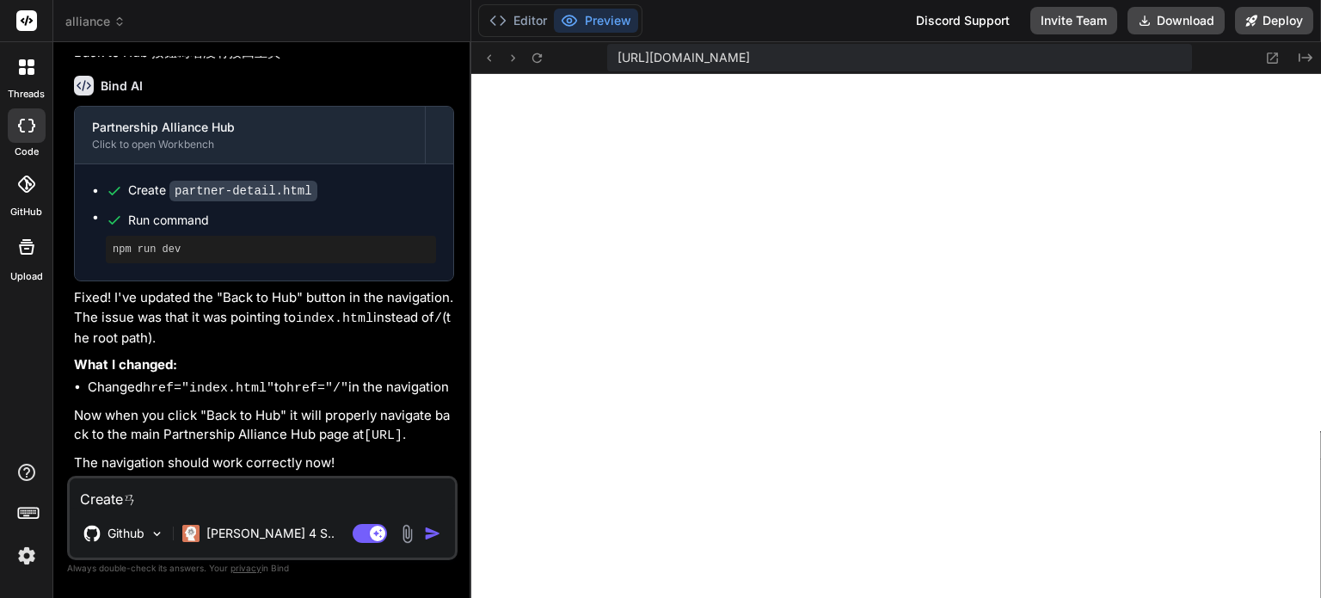
type textarea "x"
type textarea "Create案ㄧ"
type textarea "x"
type textarea "Create案ㄋㄧ"
type textarea "x"
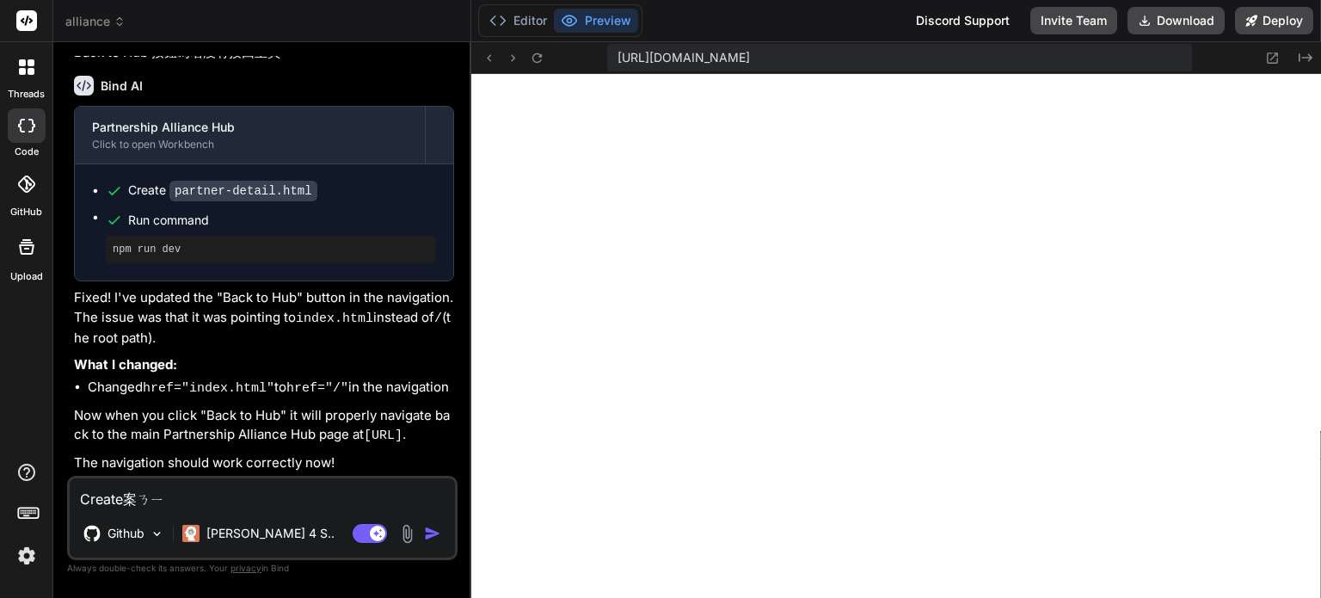
type textarea "Create案ㄋㄧㄡ"
type textarea "x"
type textarea "Create按鈕"
type textarea "x"
type textarea "Create按鈕ㄧ"
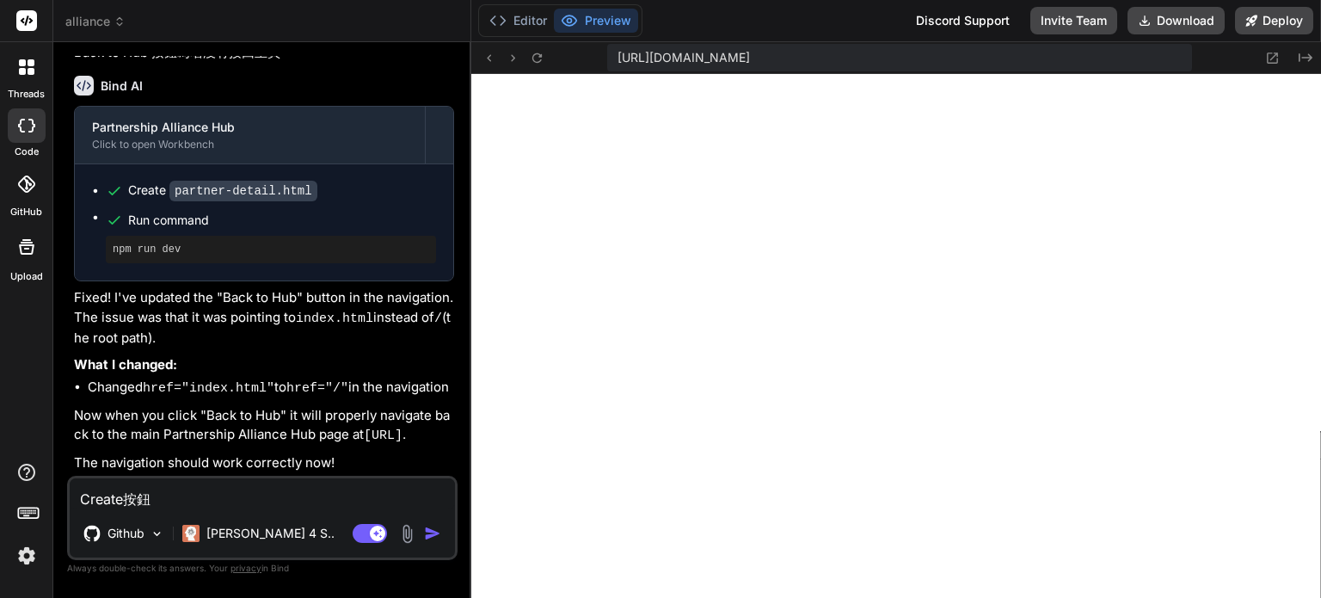
type textarea "x"
type textarea "Create按鈕ㄧㄠ"
type textarea "x"
type textarea "Create按鈕要"
type textarea "x"
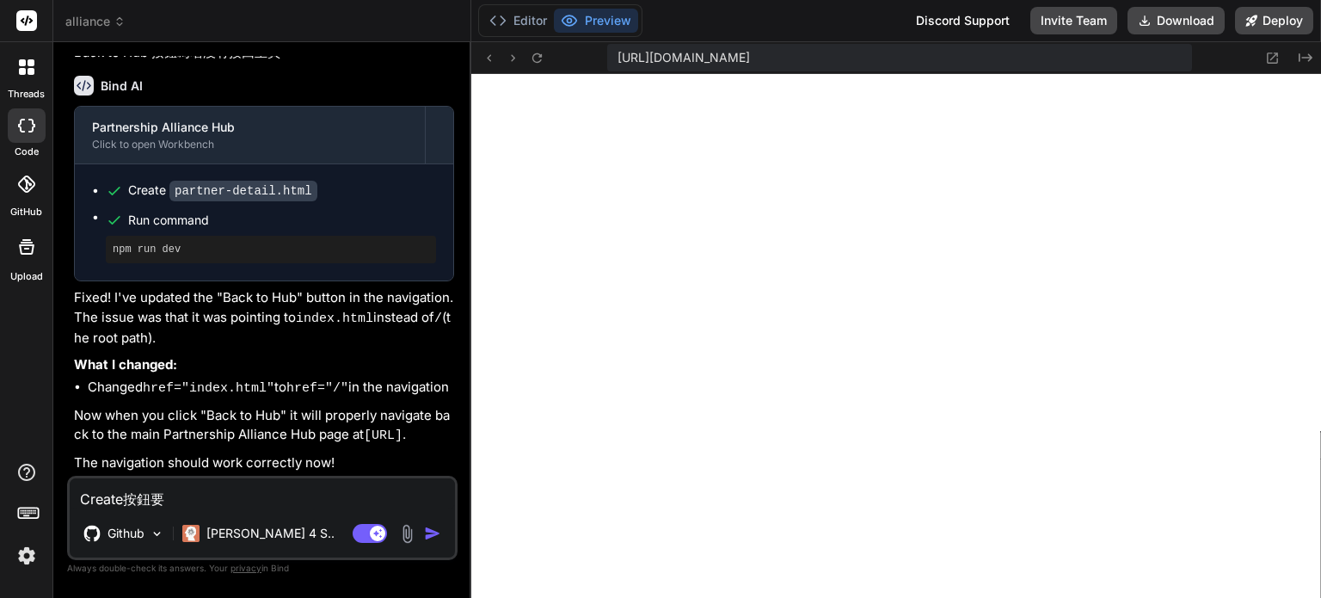
type textarea "Create按鈕要ㄒ"
type textarea "x"
type textarea "Create按鈕要ㄒㄧ"
type textarea "x"
type textarea "Create按鈕要ㄒㄧㄠ"
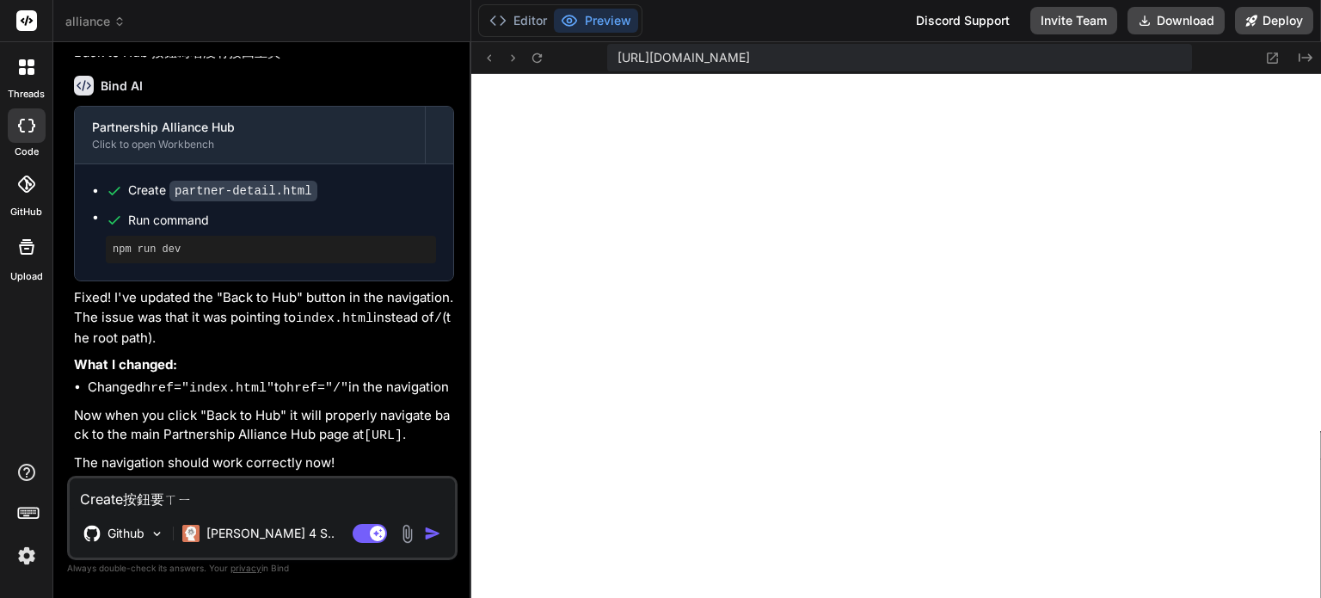
type textarea "x"
type textarea "Create按鈕要銷"
type textarea "x"
type textarea "Create按鈕要銷ㄕ"
type textarea "x"
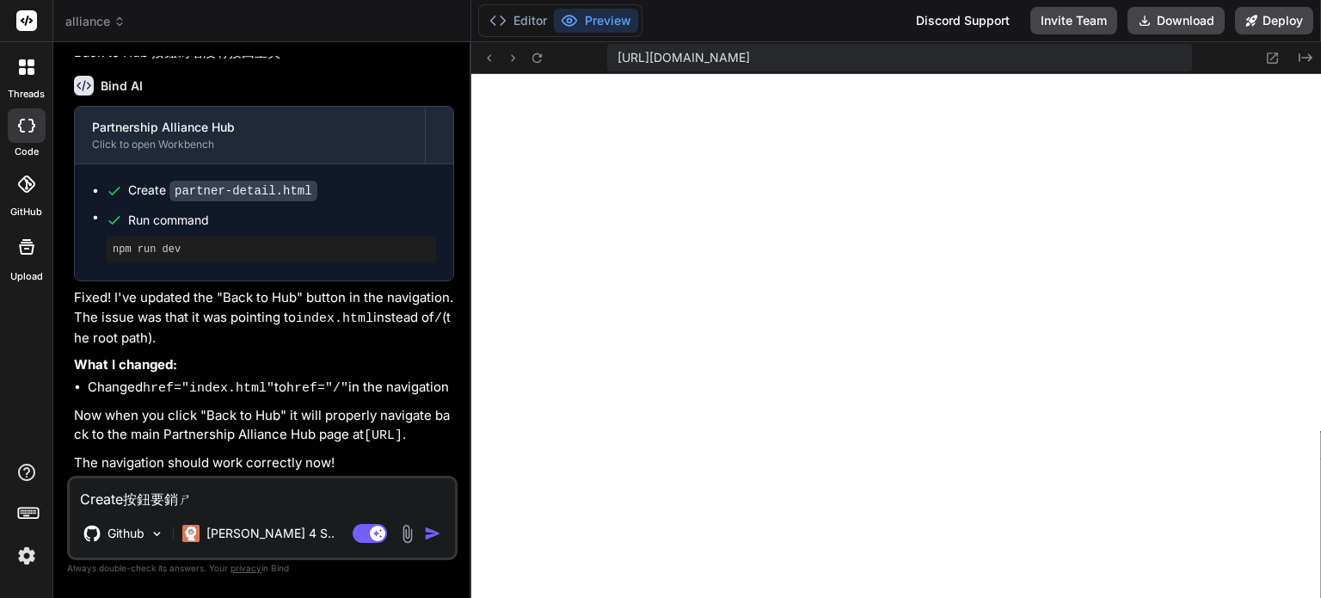
type textarea "Create按鈕要消失"
type textarea "x"
type textarea "Create按鈕要消失`"
type textarea "x"
type textarea "Create按鈕要消失，"
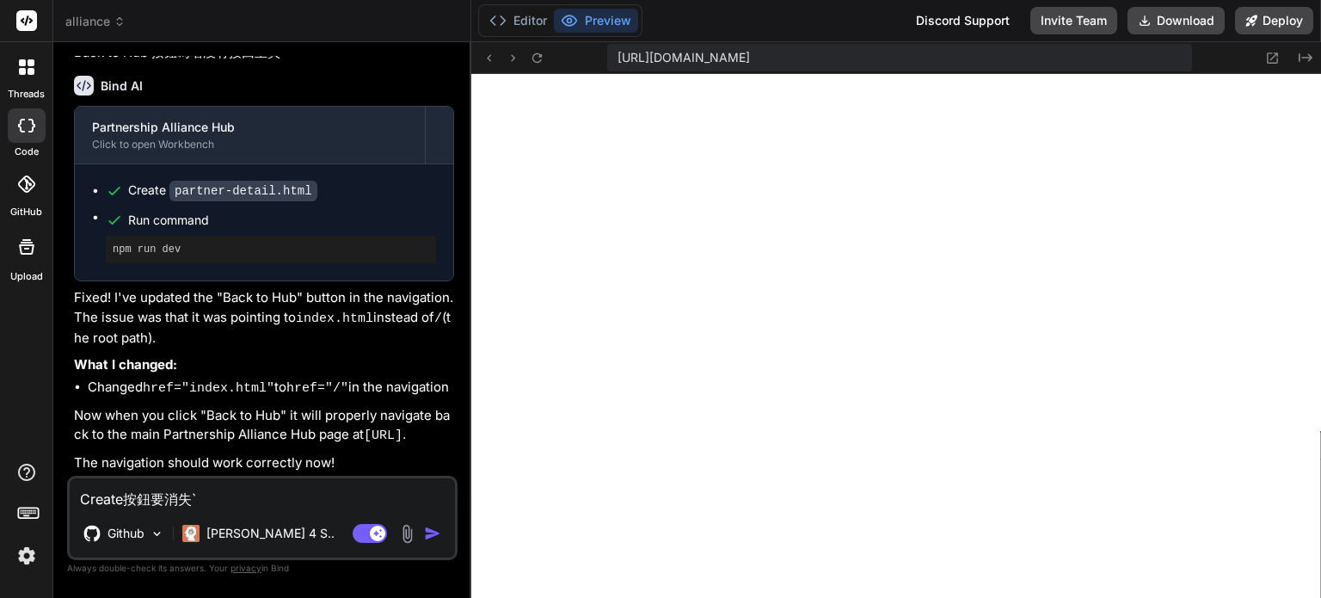
type textarea "x"
type textarea "Create按鈕要消失"
type textarea "x"
type textarea "Create按鈕要消"
type textarea "x"
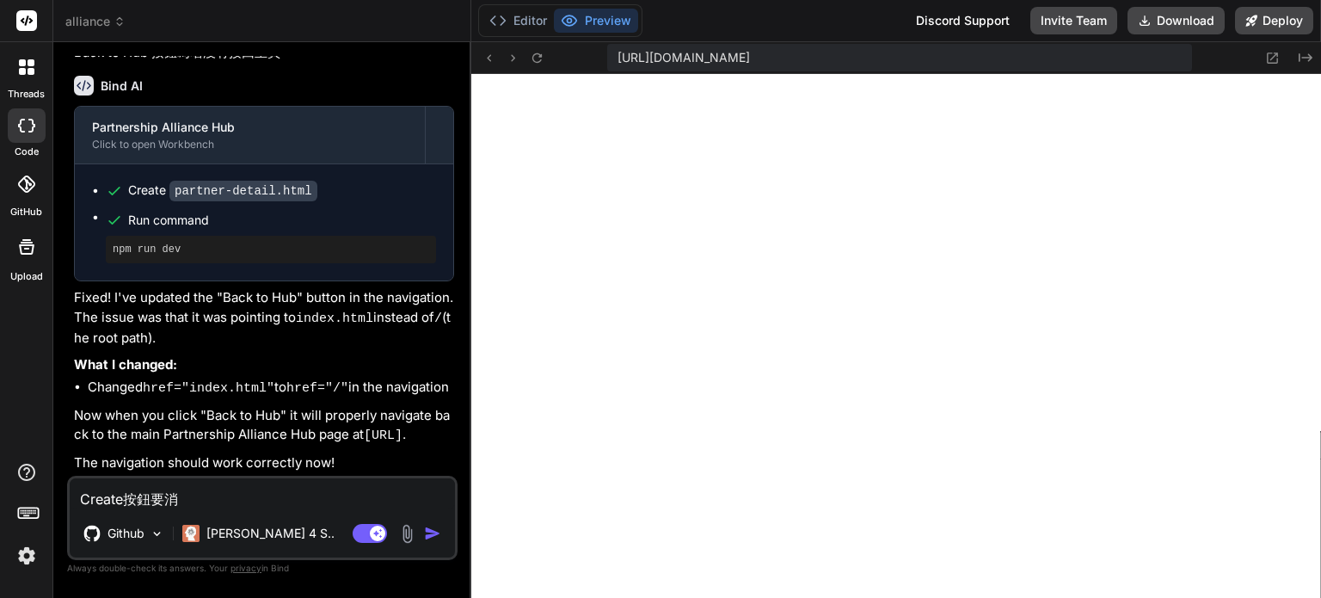
type textarea "Create按鈕要"
type textarea "x"
type textarea "Create按鈕要ㄧ"
type textarea "x"
type textarea "Create按鈕要一"
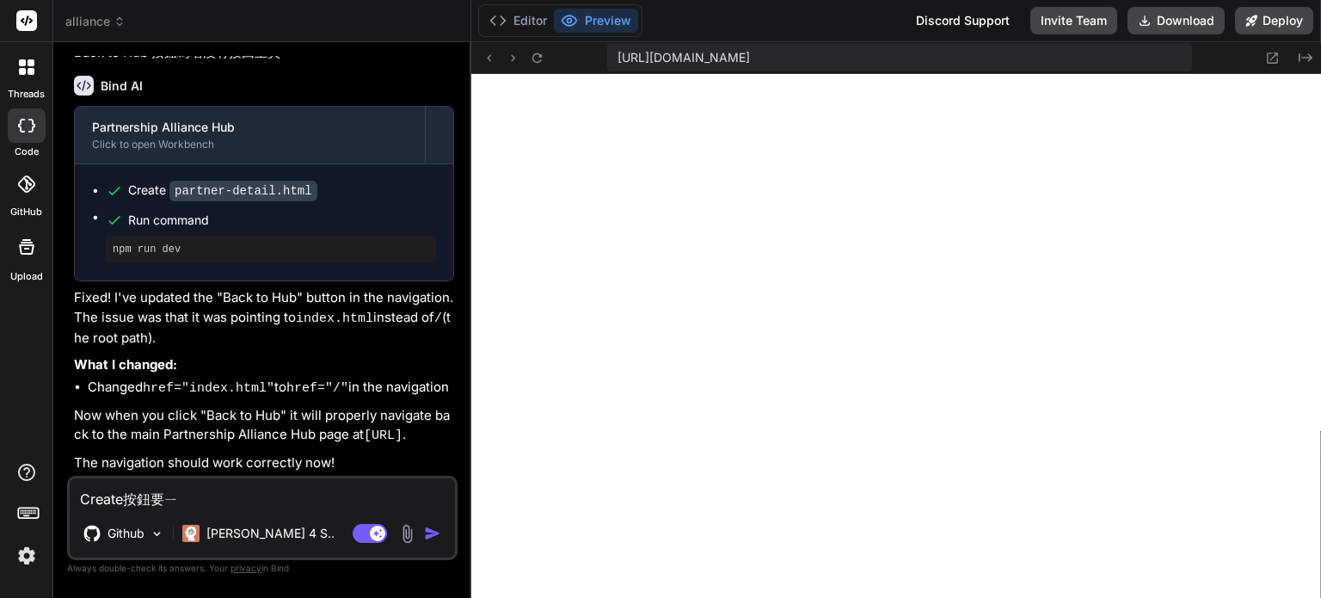
type textarea "x"
type textarea "Create按鈕要一ㄨ"
type textarea "x"
type textarea "Create按鈕要一ㄔㄨ"
type textarea "x"
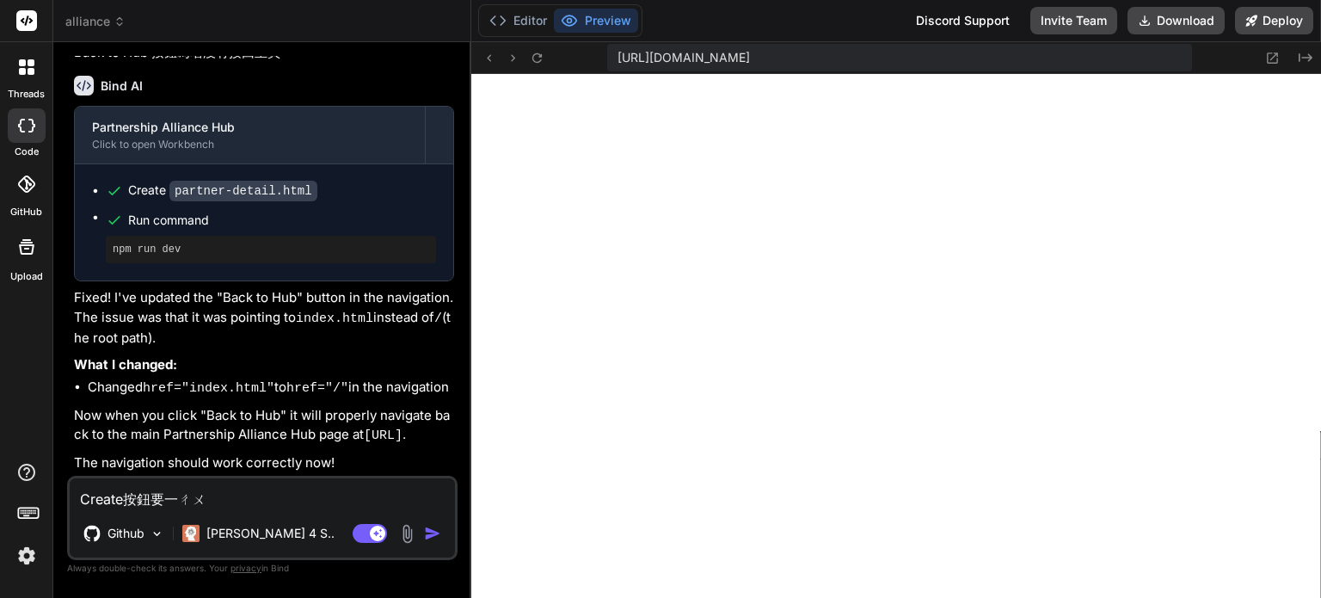
type textarea "Create按鈕要移除"
type textarea "x"
type textarea "Create按鈕要移除`"
type textarea "x"
type textarea "Create按鈕要移除。"
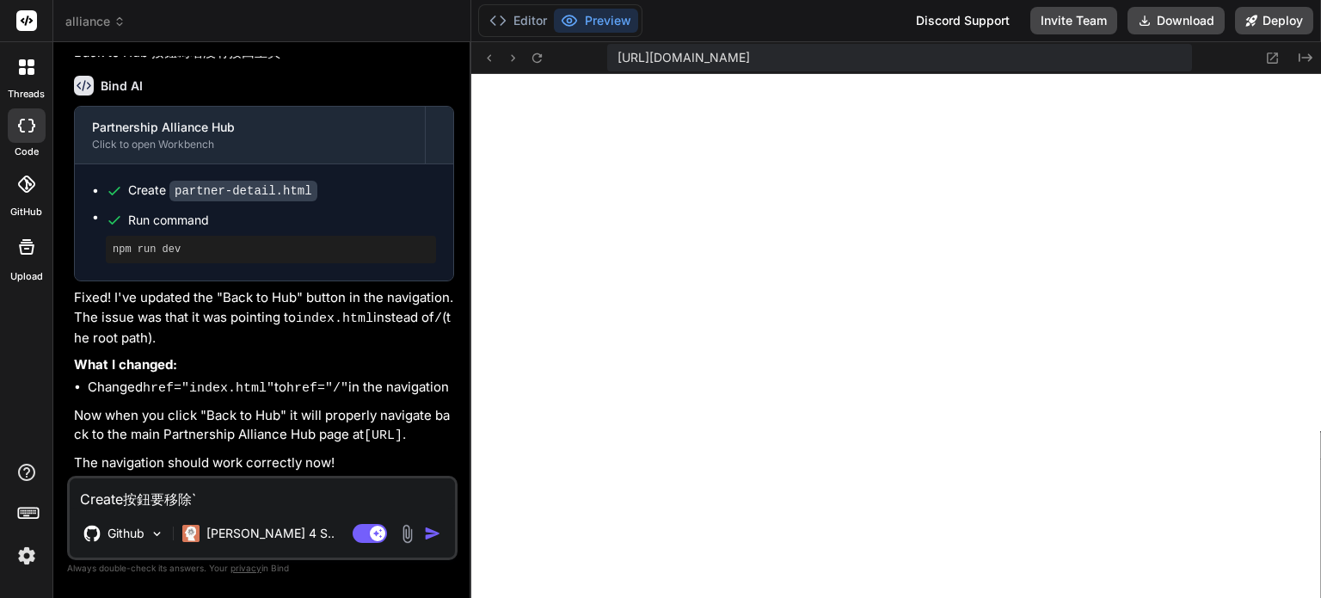
type textarea "x"
type textarea "Create按鈕要移除。ㄨ"
type textarea "x"
type textarea "Create按鈕要移除。ㄅㄨ"
type textarea "x"
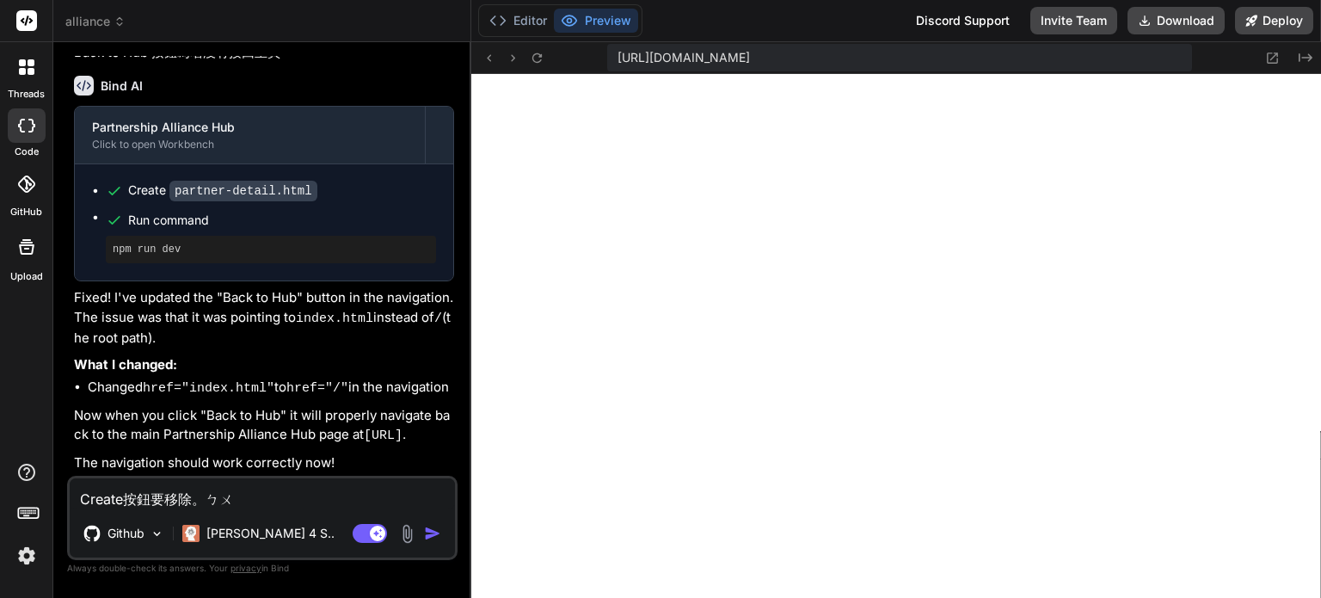
type textarea "Create按鈕要移除。不"
type textarea "x"
type textarea "Create按鈕要移除。不ㄧ"
type textarea "x"
type textarea "Create按鈕要移除。不一"
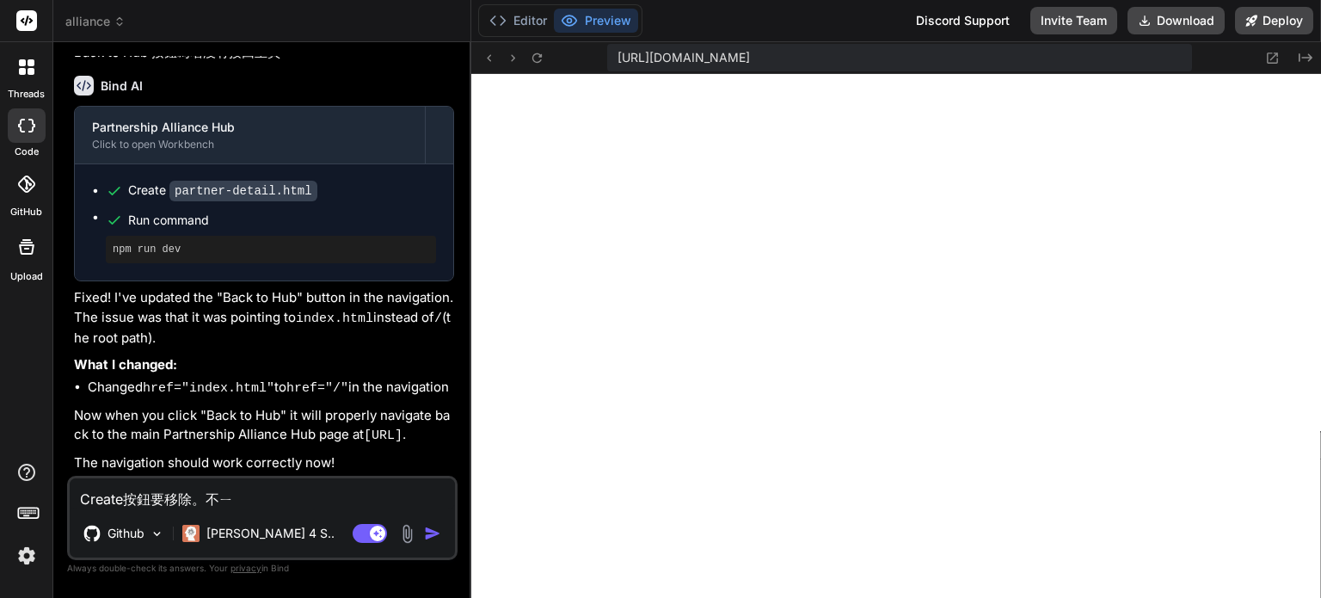
type textarea "x"
type textarea "Create按鈕要移除。不"
type textarea "x"
type textarea "Create按鈕要移除。不ㄧ"
type textarea "x"
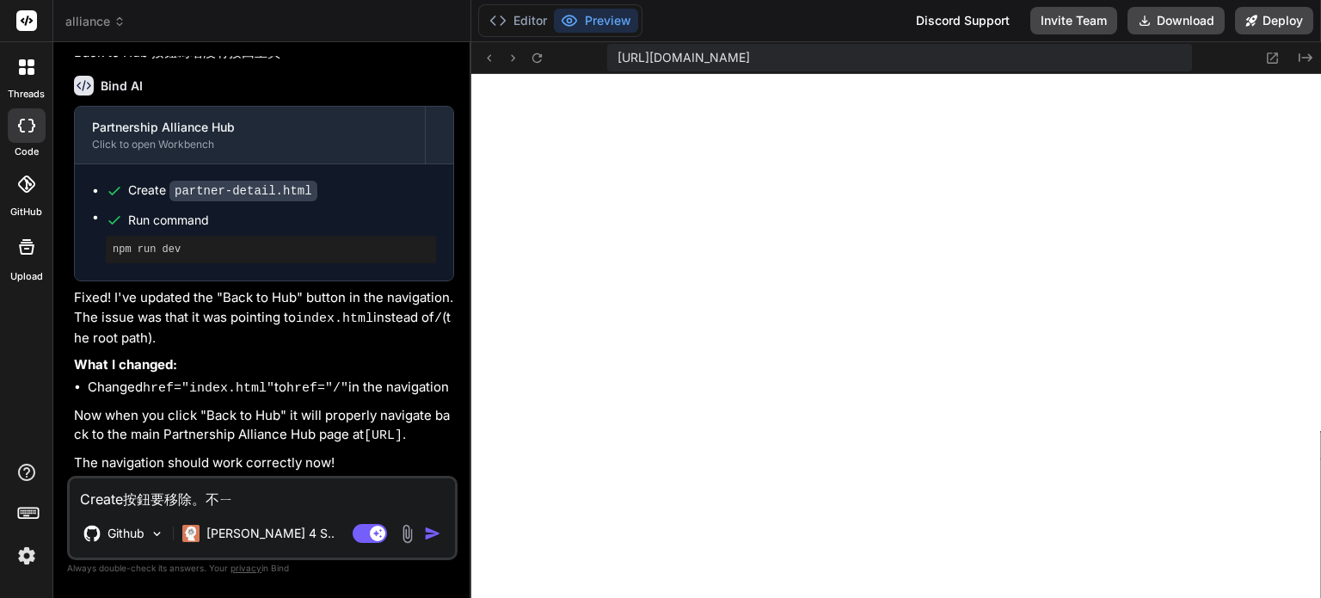
type textarea "Create按鈕要移除。不ㄧㄥ"
type textarea "x"
type textarea "Create按鈕要移除。不應"
type textarea "x"
type textarea "Create按鈕要移除。不應ㄍ"
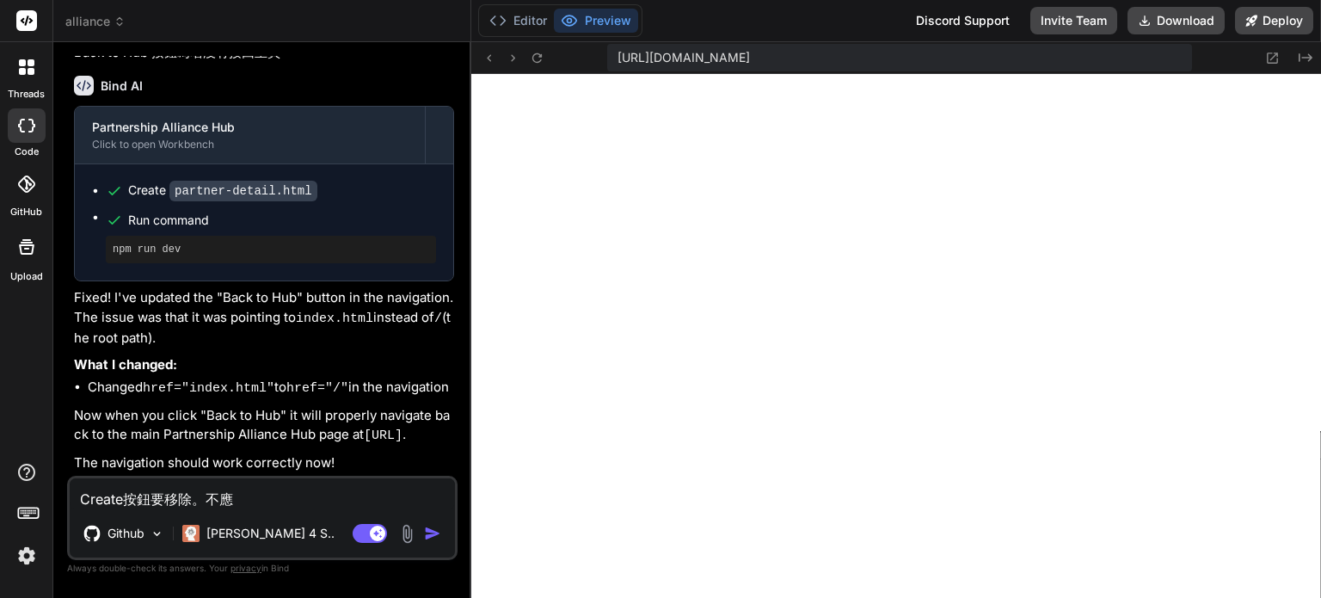
type textarea "x"
type textarea "Create按鈕要移除。不應ㄍㄞ"
type textarea "x"
type textarea "Create按鈕要移除。不應該"
type textarea "x"
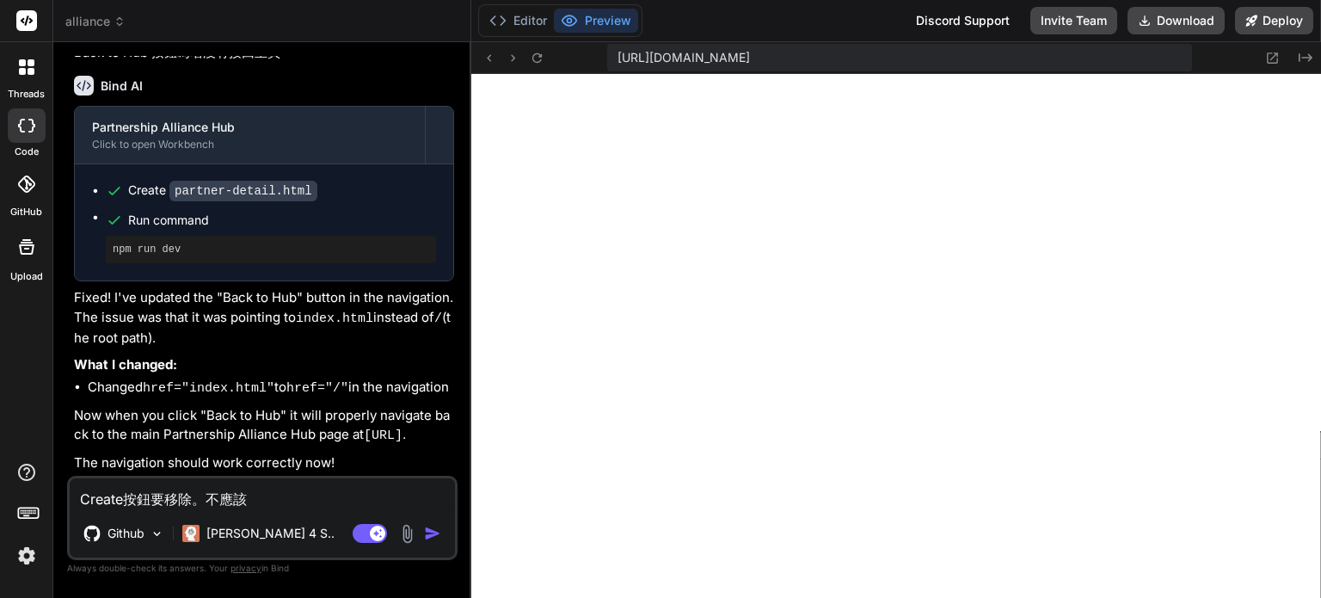
type textarea "Create按鈕要移除。不應該ㄔ"
type textarea "x"
type textarea "Create按鈕要移除。不應該ㄔㄥ"
type textarea "x"
type textarea "Create按鈕要移除。不應該成"
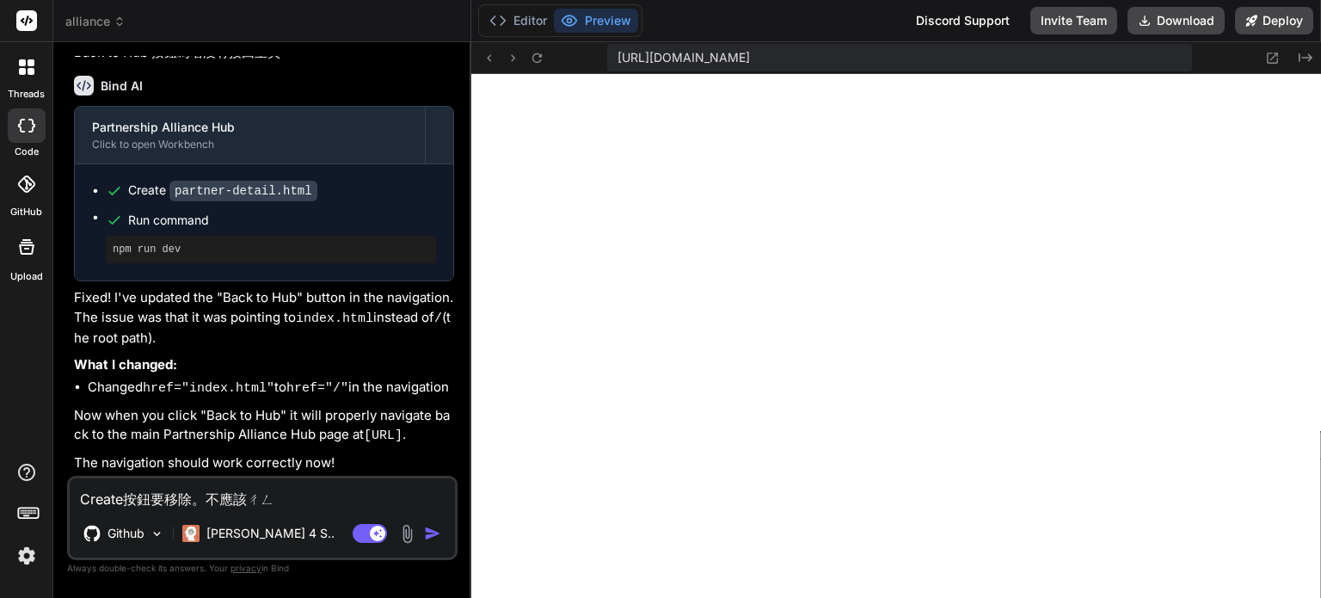
type textarea "x"
type textarea "Create按鈕要移除。不應該成ㄧ"
type textarea "x"
type textarea "Create按鈕要移除。不應該成ㄒㄧ"
type textarea "x"
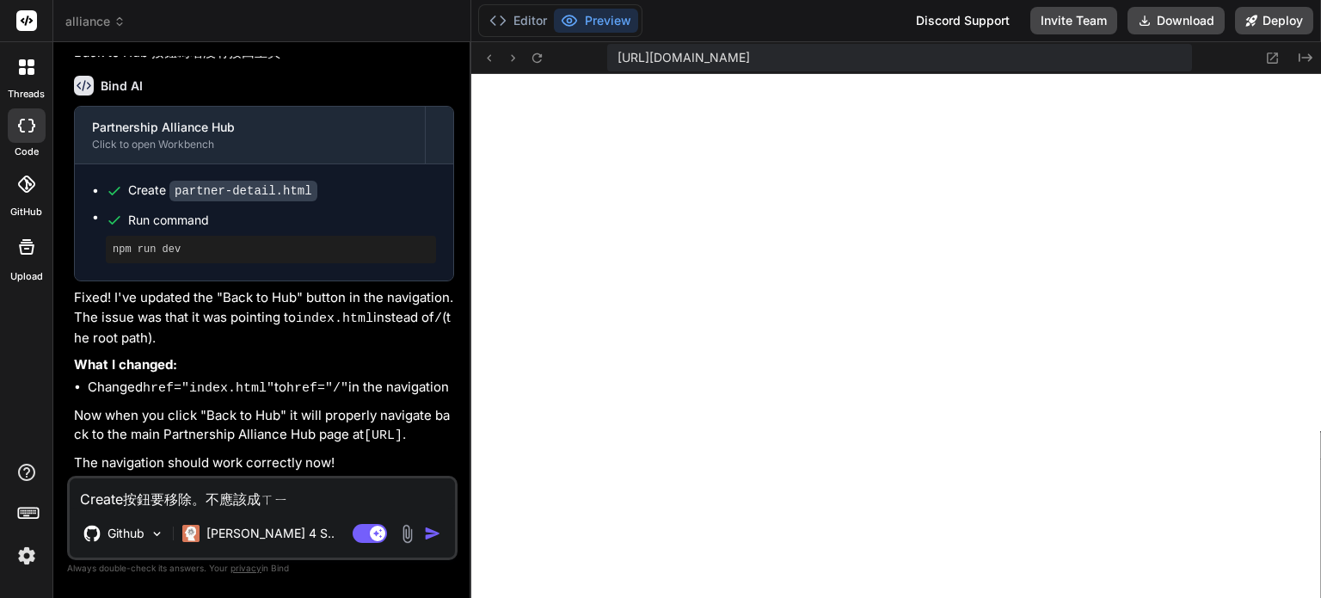
type textarea "Create按鈕要移除。不應該成ㄒㄧㄢ"
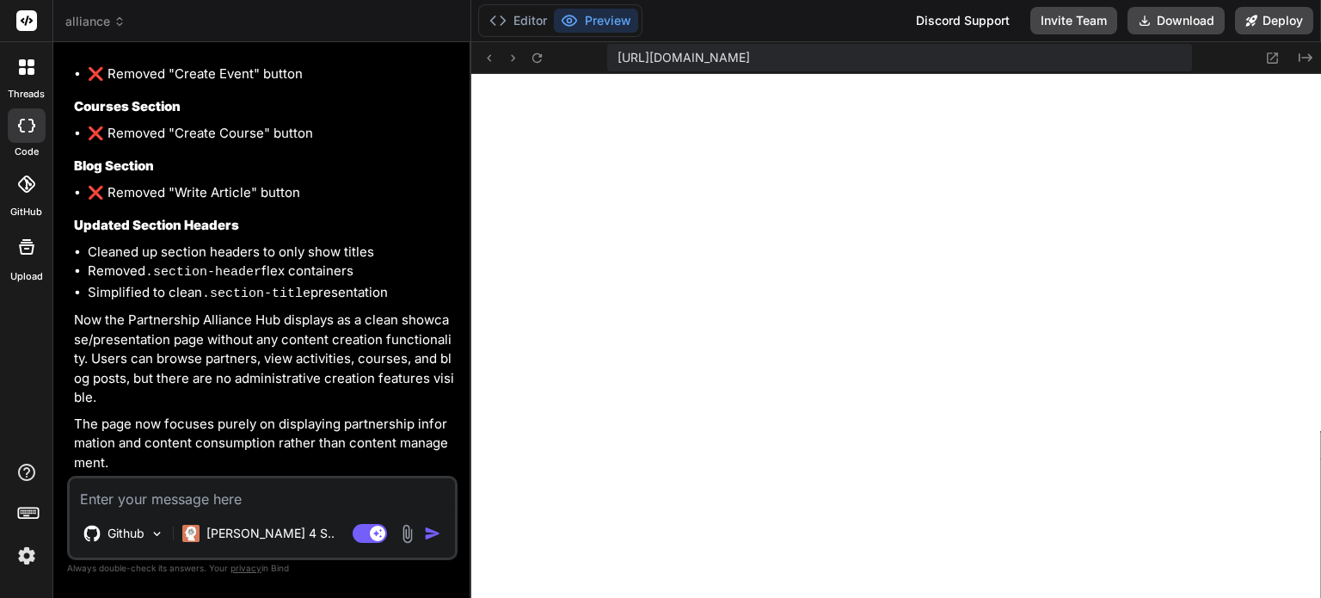
scroll to position [5314, 0]
click at [274, 495] on textarea at bounding box center [262, 493] width 385 height 31
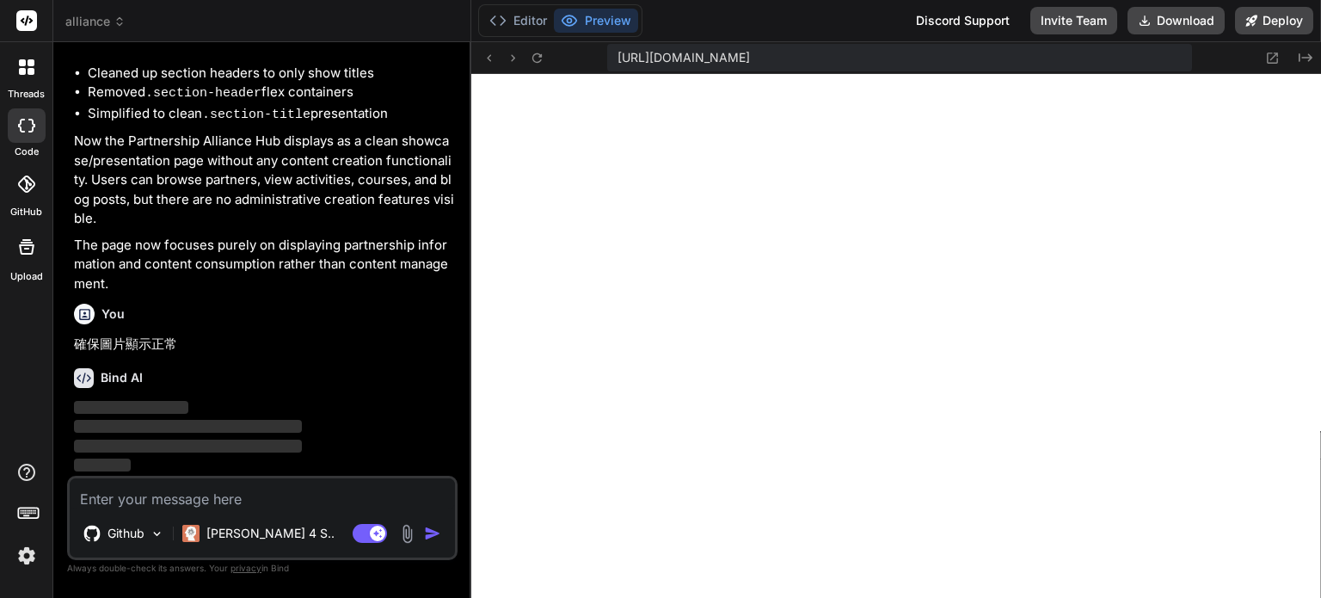
scroll to position [5492, 0]
click at [22, 558] on img at bounding box center [26, 555] width 29 height 29
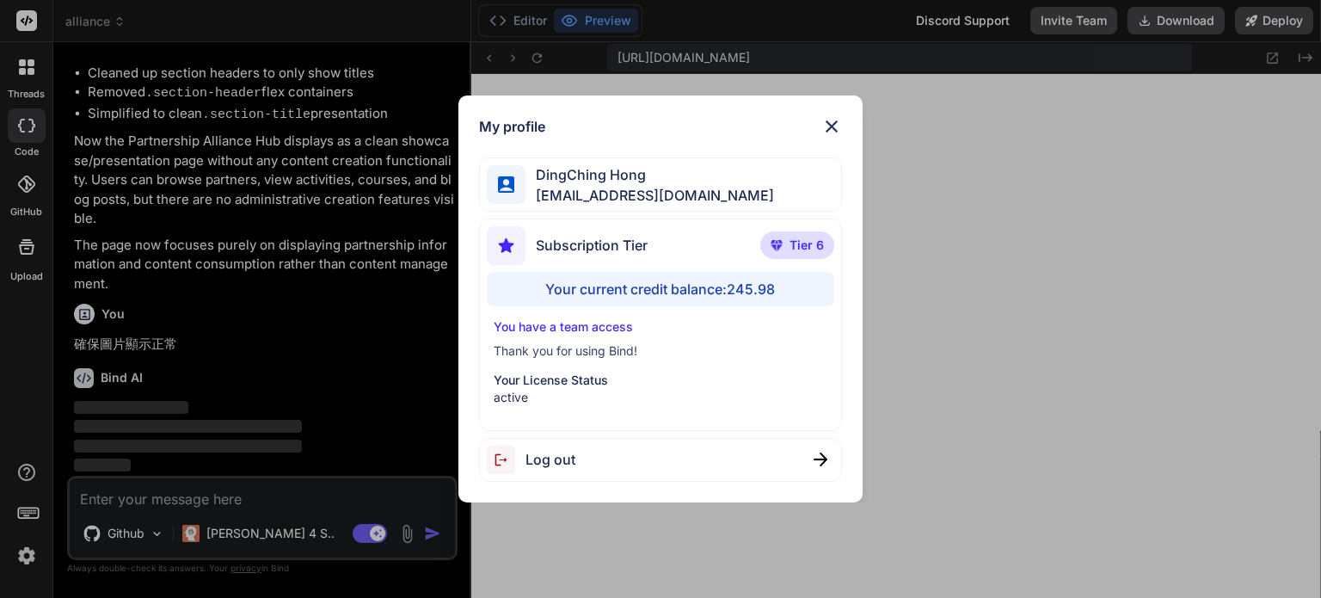
click at [555, 570] on div "My profile DingChing Hong dingching721202@gmail.com Subscription Tier Tier 6 Yo…" at bounding box center [660, 299] width 1321 height 598
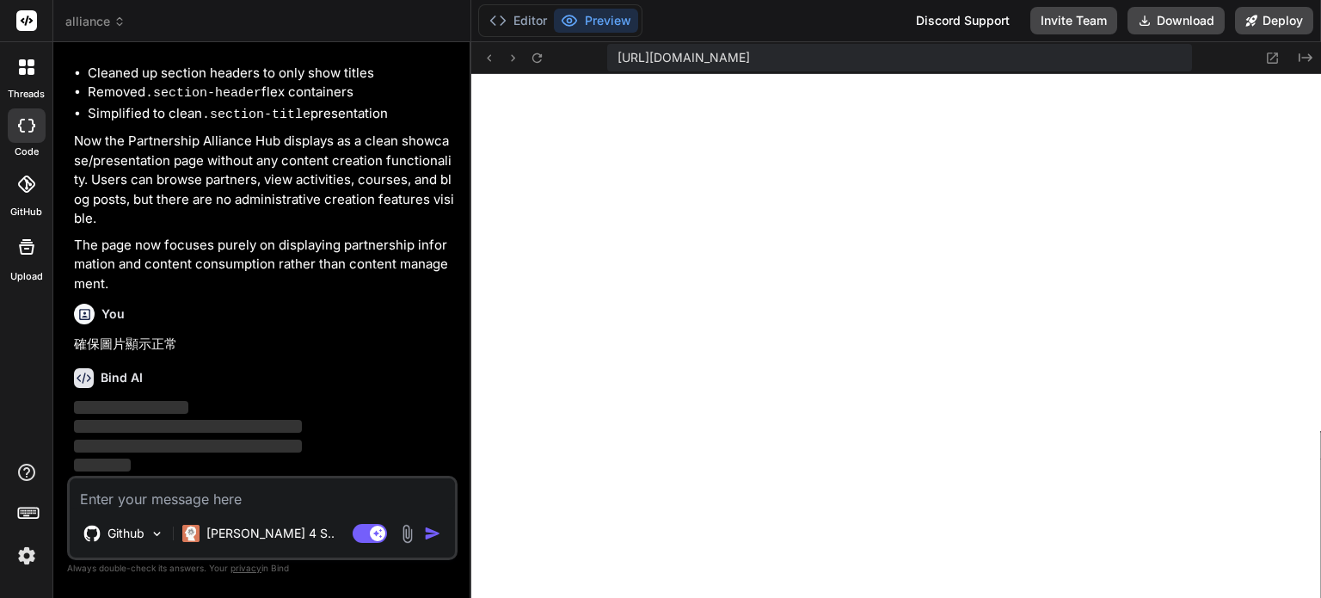
click at [34, 560] on img at bounding box center [26, 555] width 29 height 29
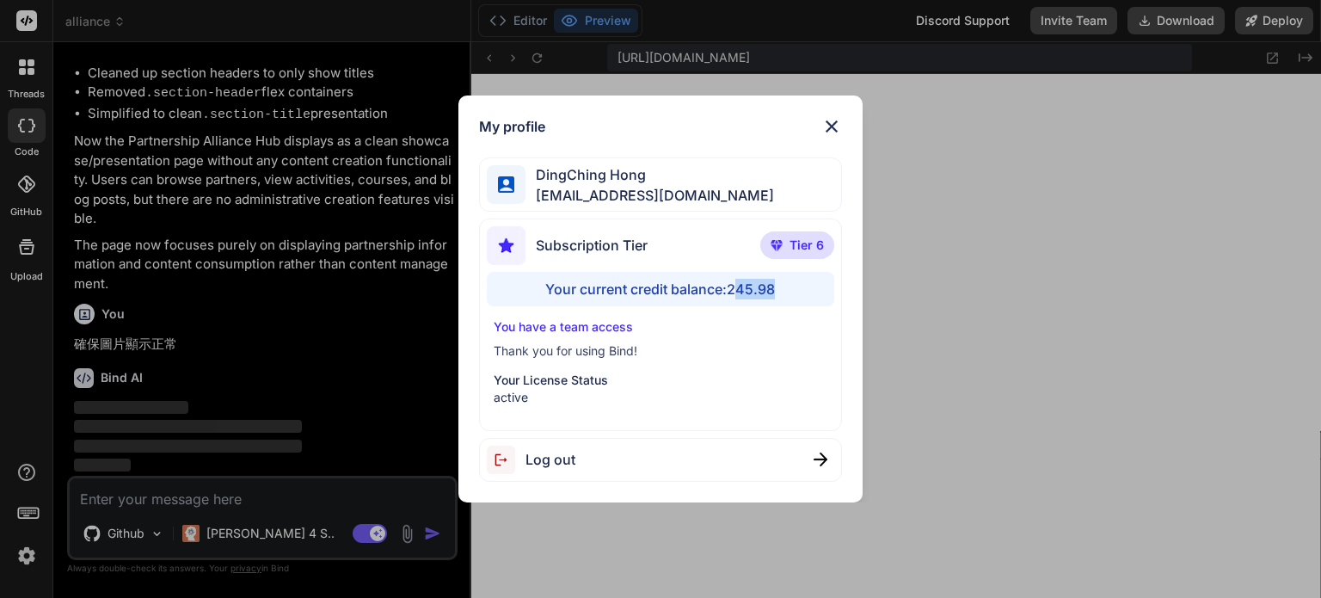
drag, startPoint x: 737, startPoint y: 276, endPoint x: 830, endPoint y: 299, distance: 95.7
click at [805, 288] on div "Your current credit balance: 245.98" at bounding box center [660, 289] width 347 height 34
click at [1129, 290] on div "My profile DingChing Hong dingching721202@gmail.com Subscription Tier Tier 6 Yo…" at bounding box center [660, 299] width 1321 height 598
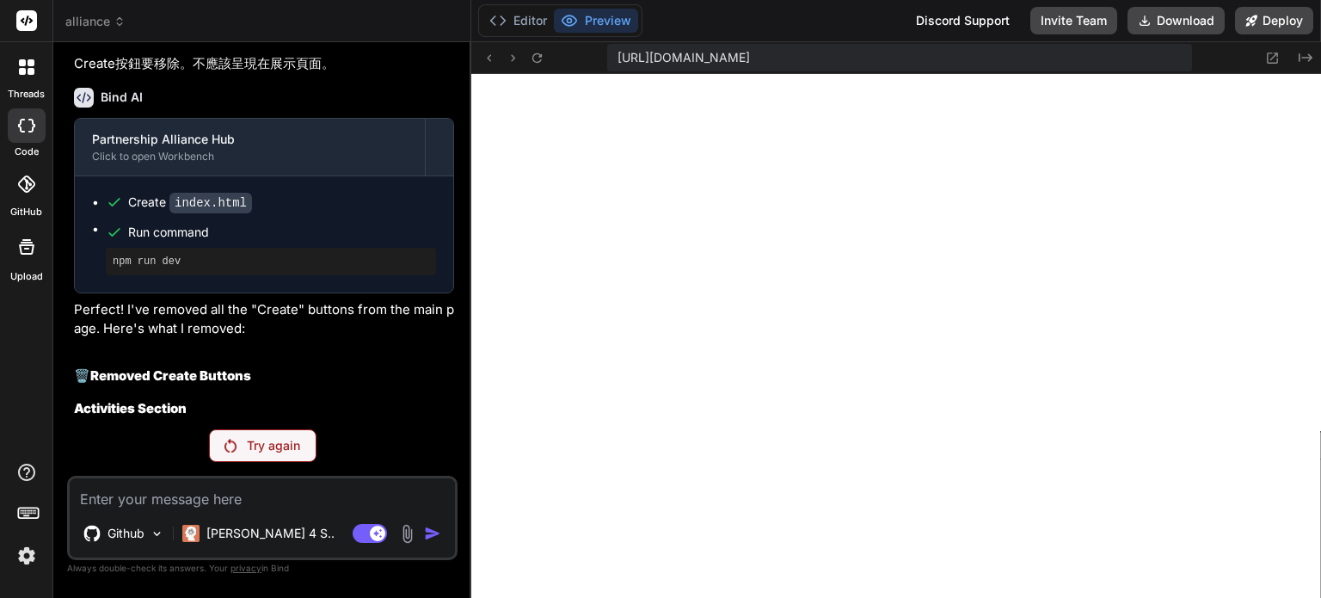
scroll to position [4829, 0]
